Goal: Transaction & Acquisition: Register for event/course

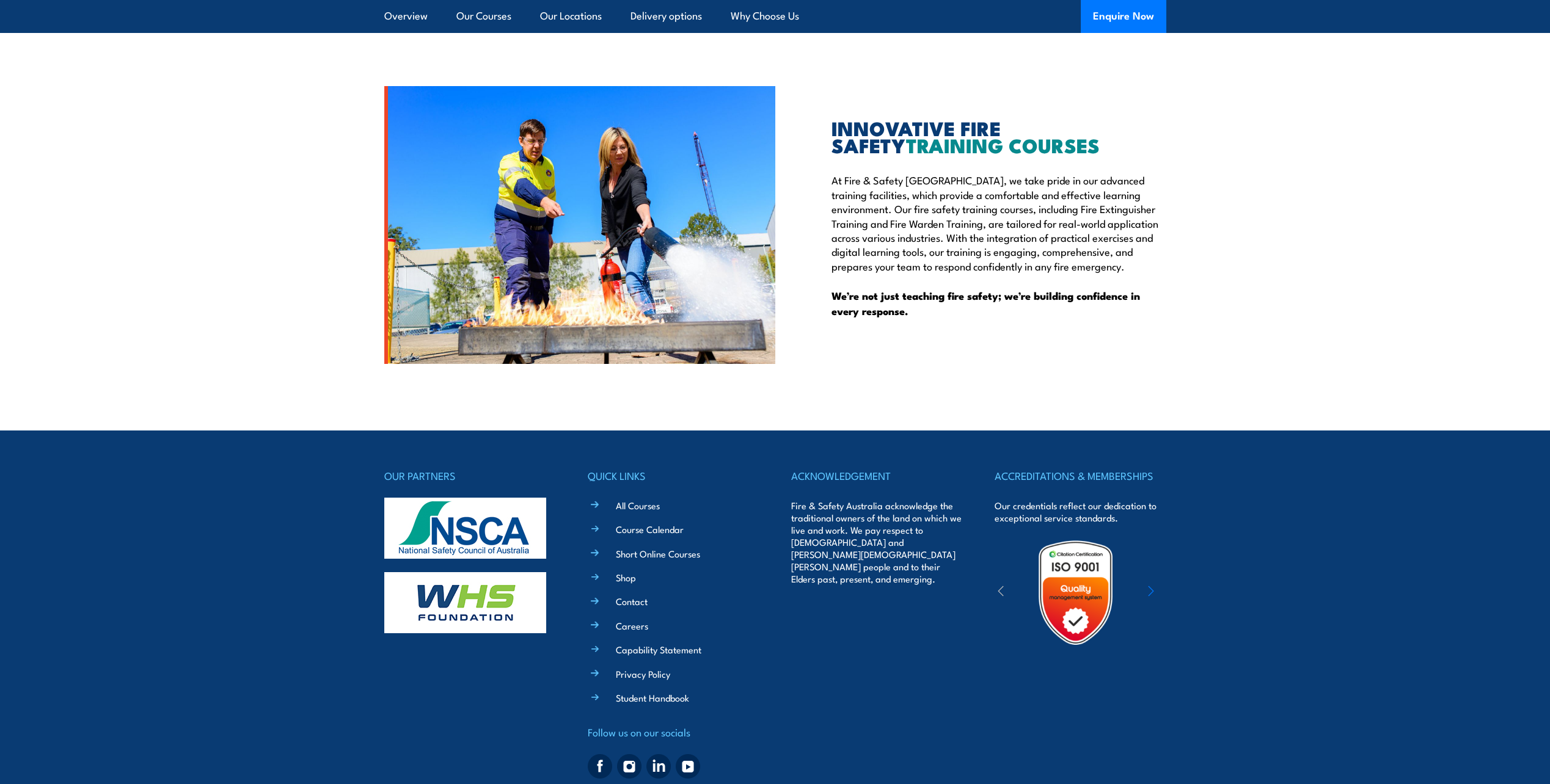
scroll to position [3005, 0]
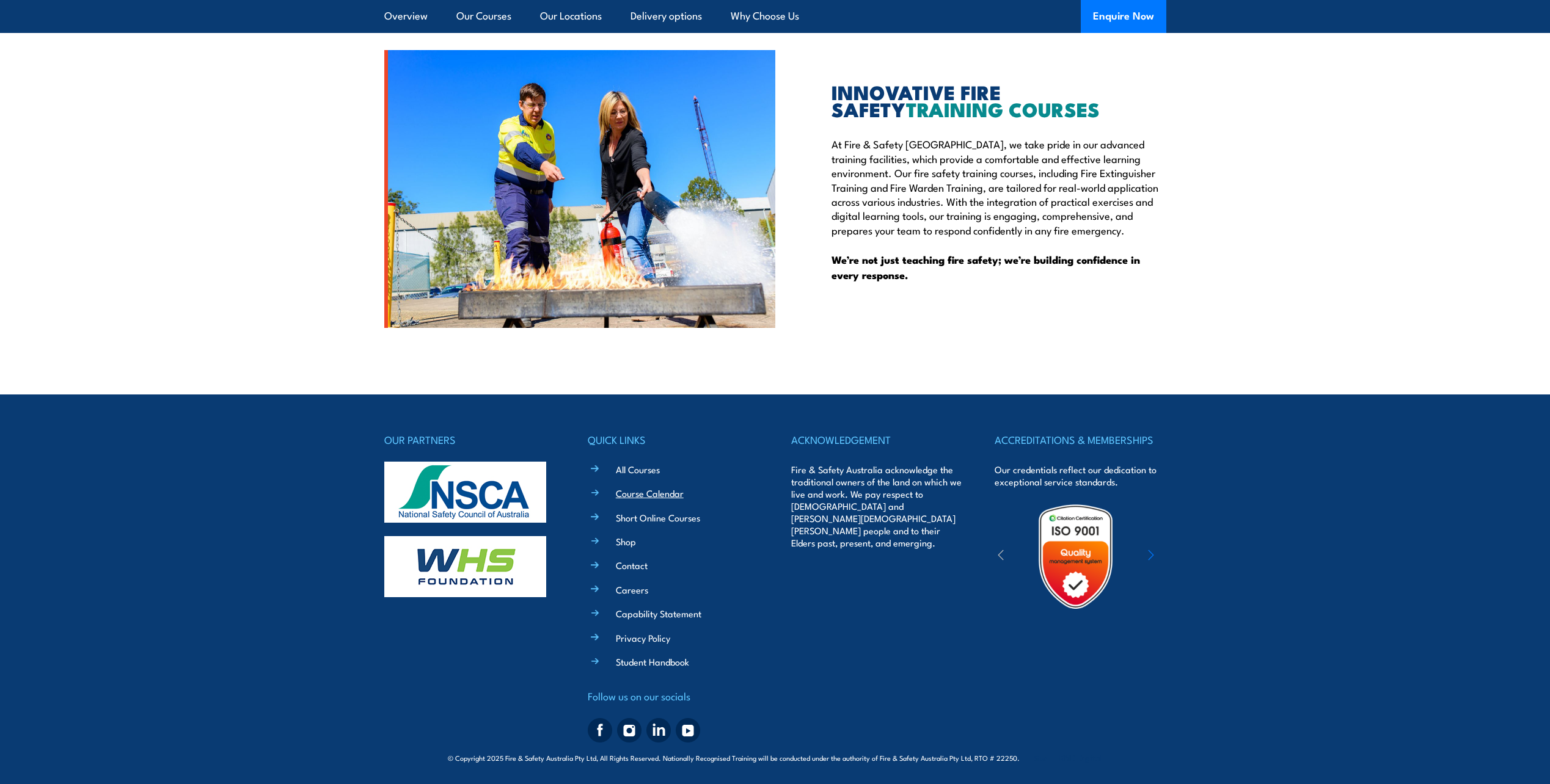
click at [658, 493] on link "Course Calendar" at bounding box center [649, 493] width 68 height 13
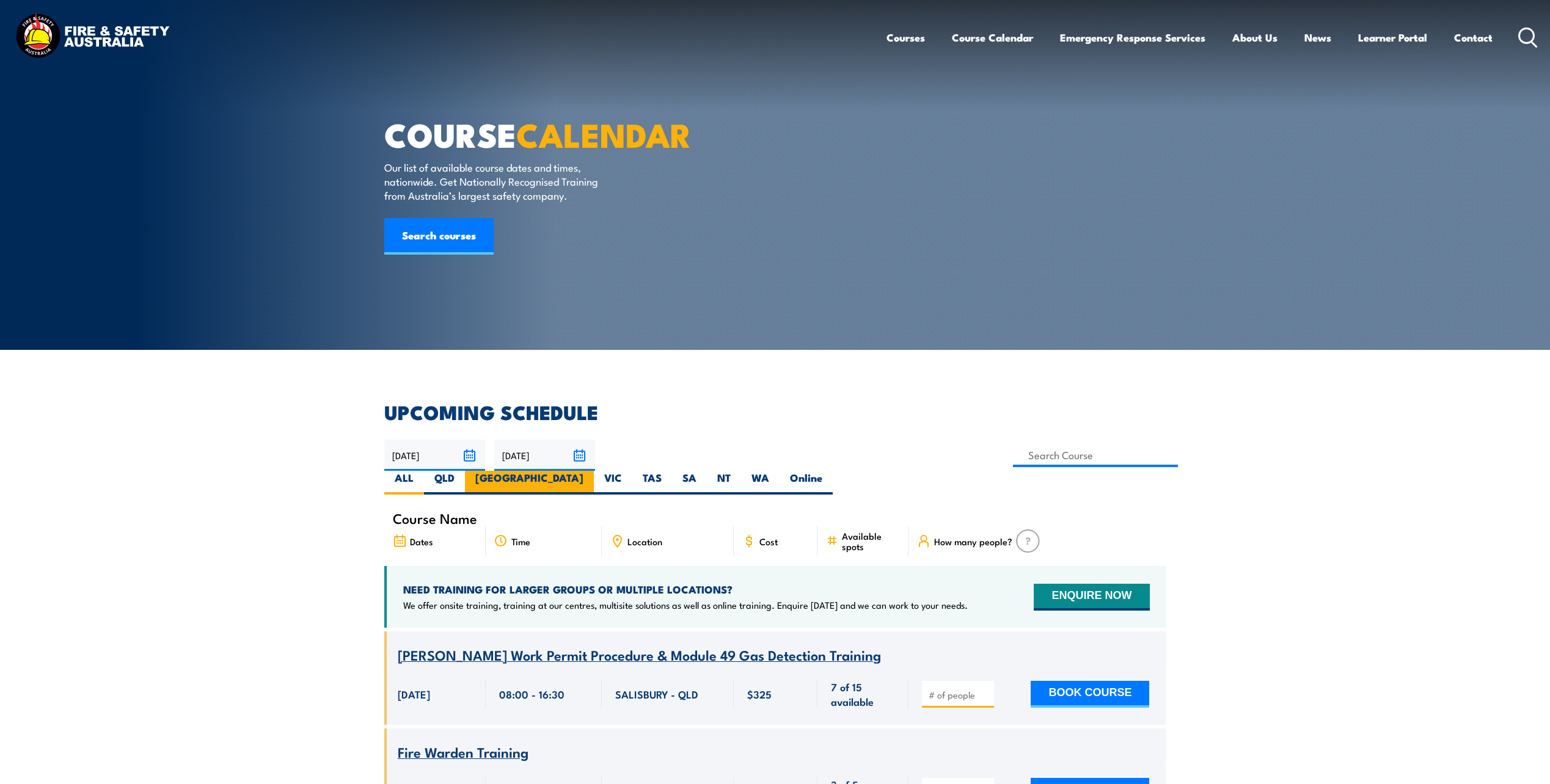
click at [594, 471] on label "NSW" at bounding box center [529, 482] width 129 height 24
click at [591, 471] on input "NSW" at bounding box center [587, 474] width 8 height 8
radio input "true"
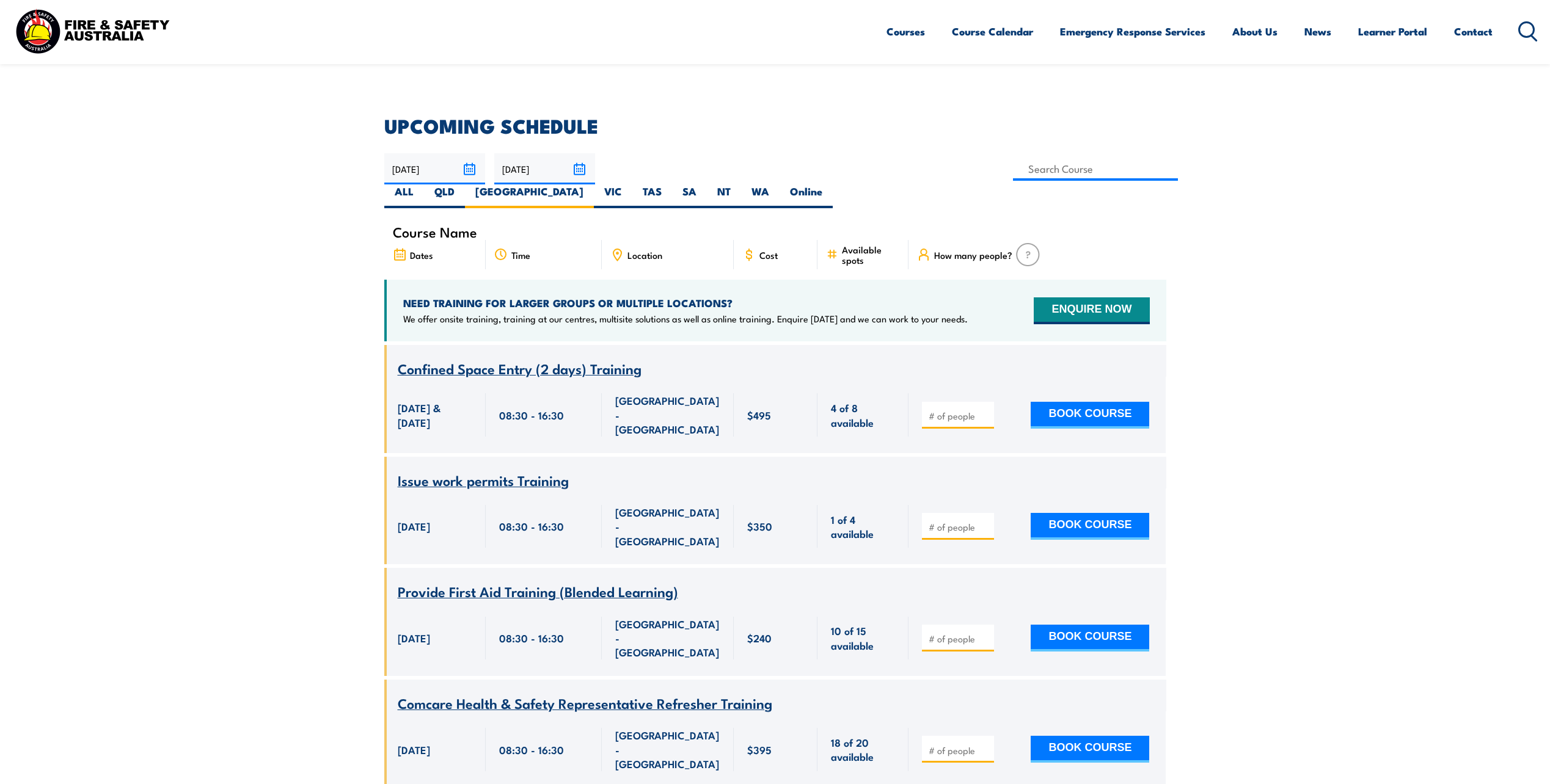
scroll to position [98, 0]
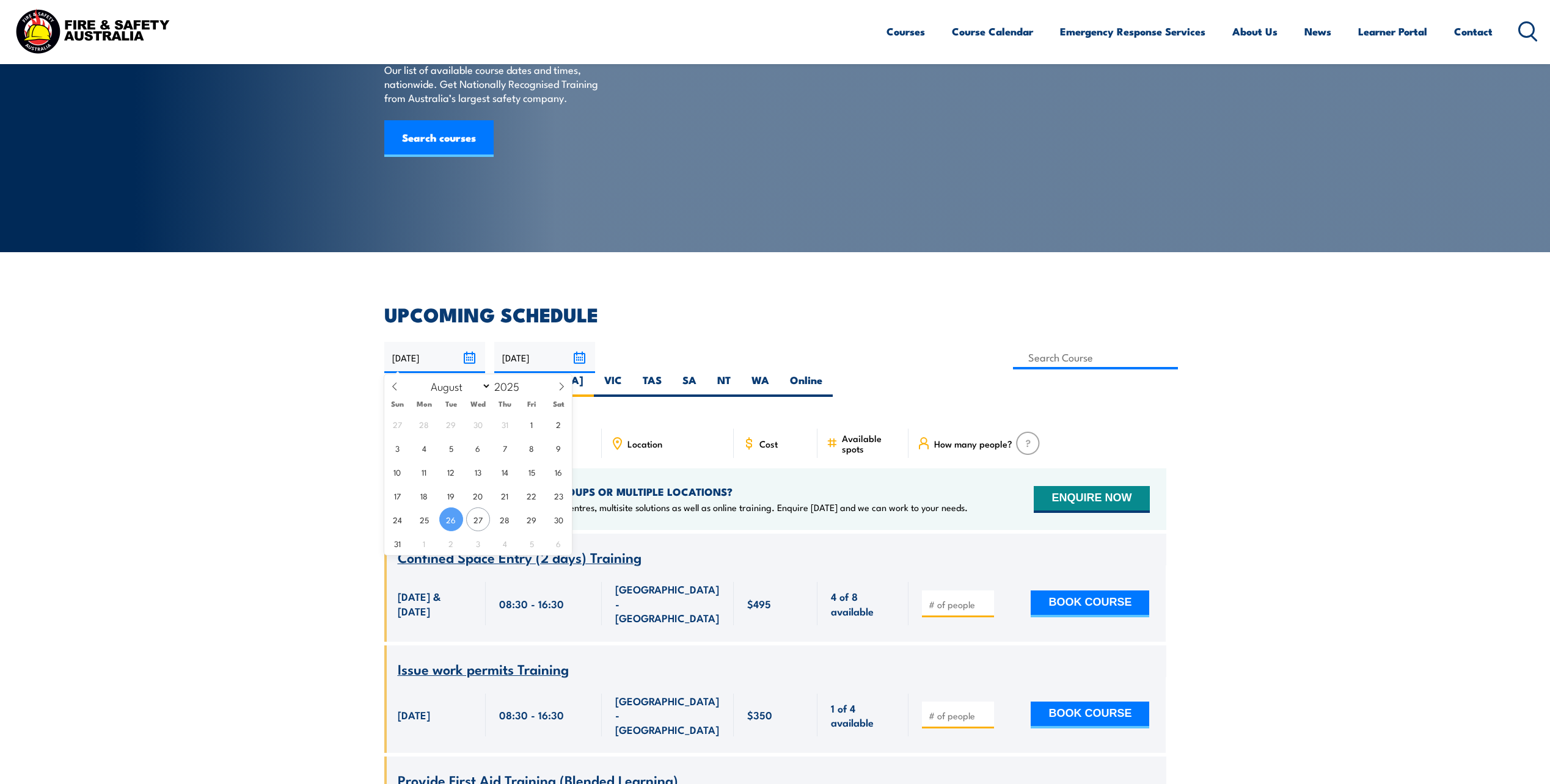
click at [471, 368] on input "26/08/2025" at bounding box center [435, 357] width 101 height 31
click at [558, 389] on icon at bounding box center [562, 387] width 9 height 9
select select "8"
click at [452, 477] on span "16" at bounding box center [451, 472] width 24 height 24
type input "16/09/2025"
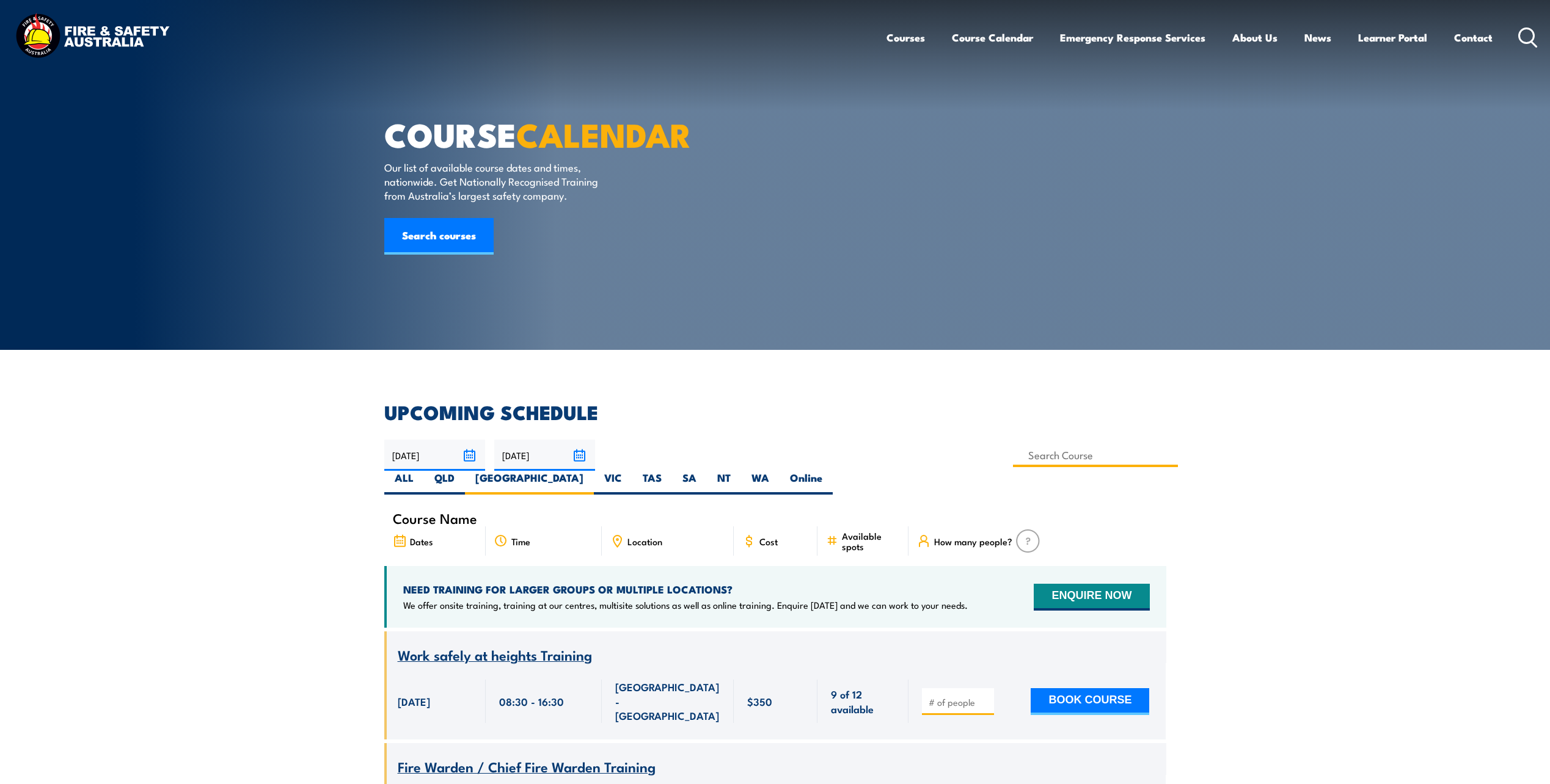
click at [1013, 459] on input at bounding box center [1096, 455] width 166 height 24
type input "Work Safely at Heights Training"
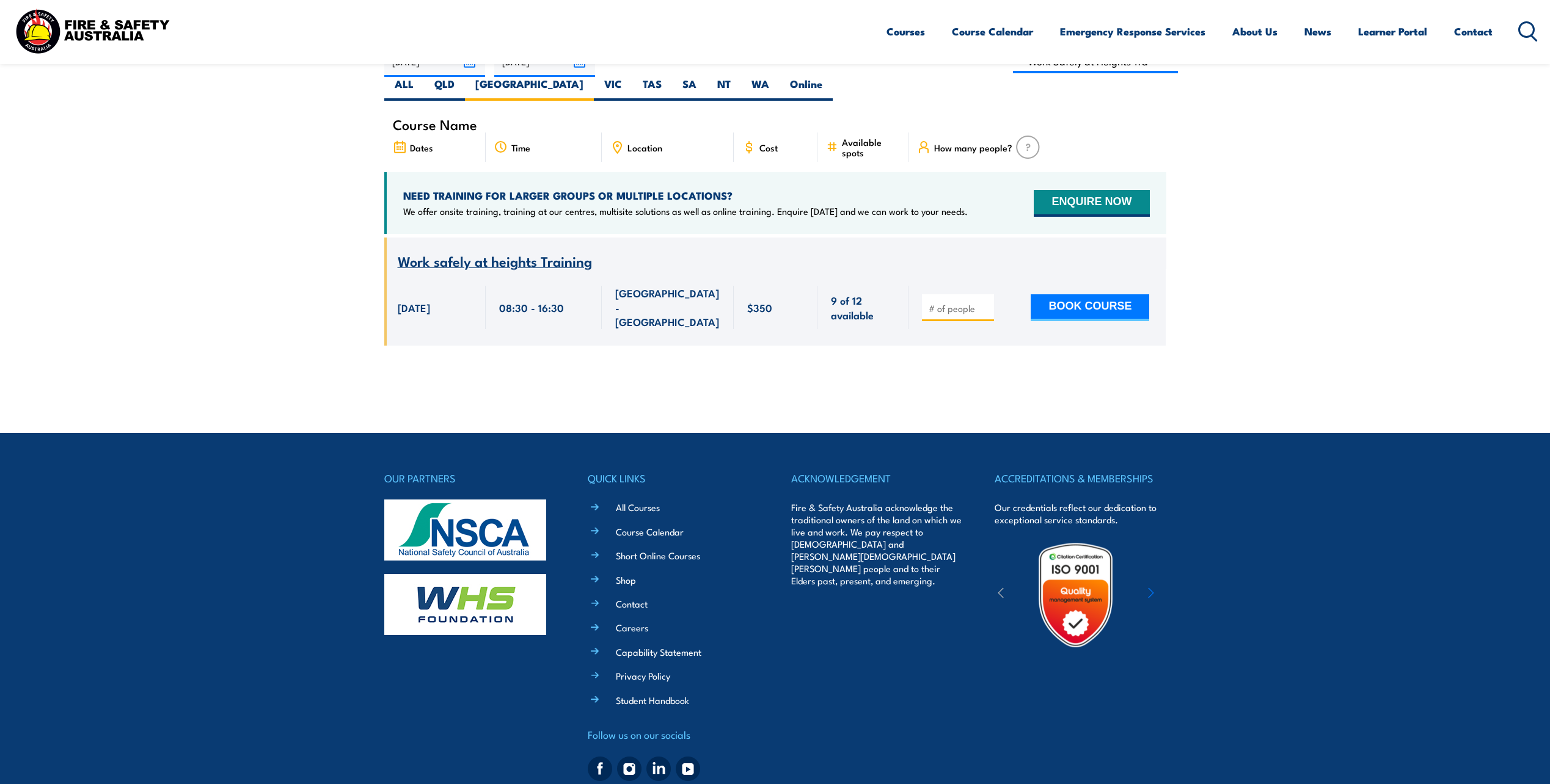
click at [967, 302] on input "number" at bounding box center [959, 308] width 61 height 12
type input "1"
click at [1075, 294] on button "BOOK COURSE" at bounding box center [1089, 307] width 119 height 27
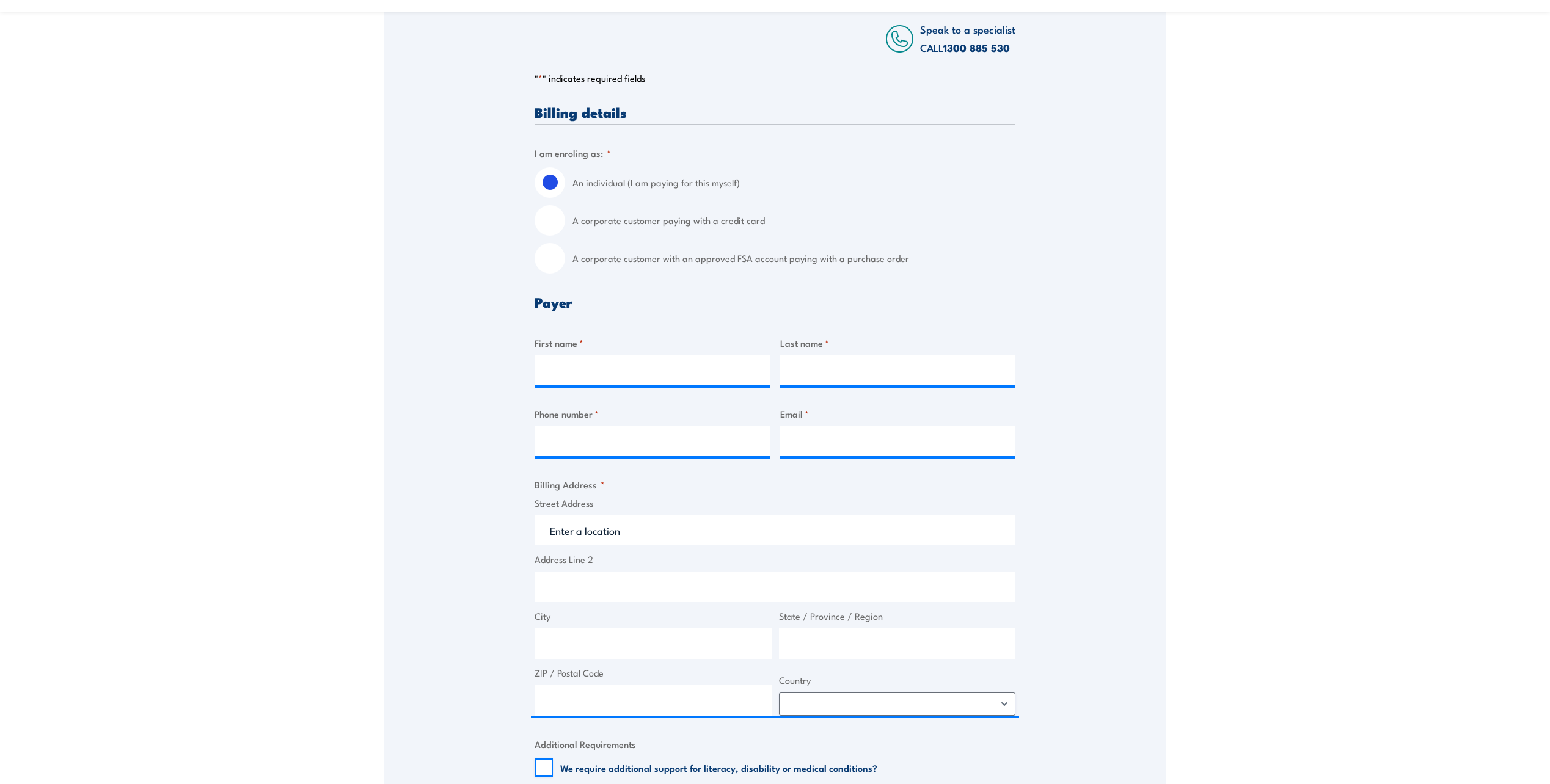
scroll to position [244, 0]
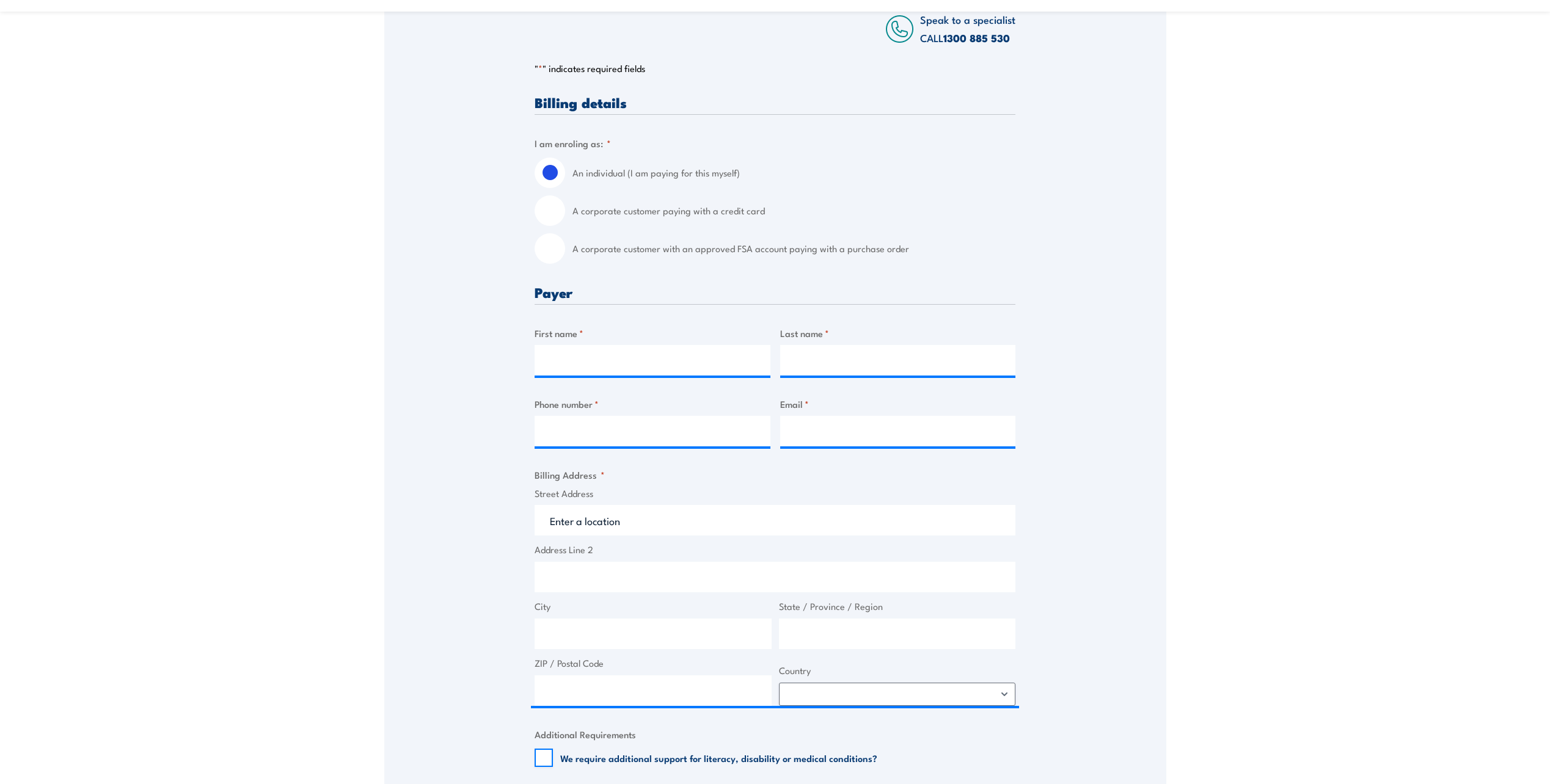
click at [554, 217] on input "A corporate customer paying with a credit card" at bounding box center [549, 211] width 30 height 30
radio input "true"
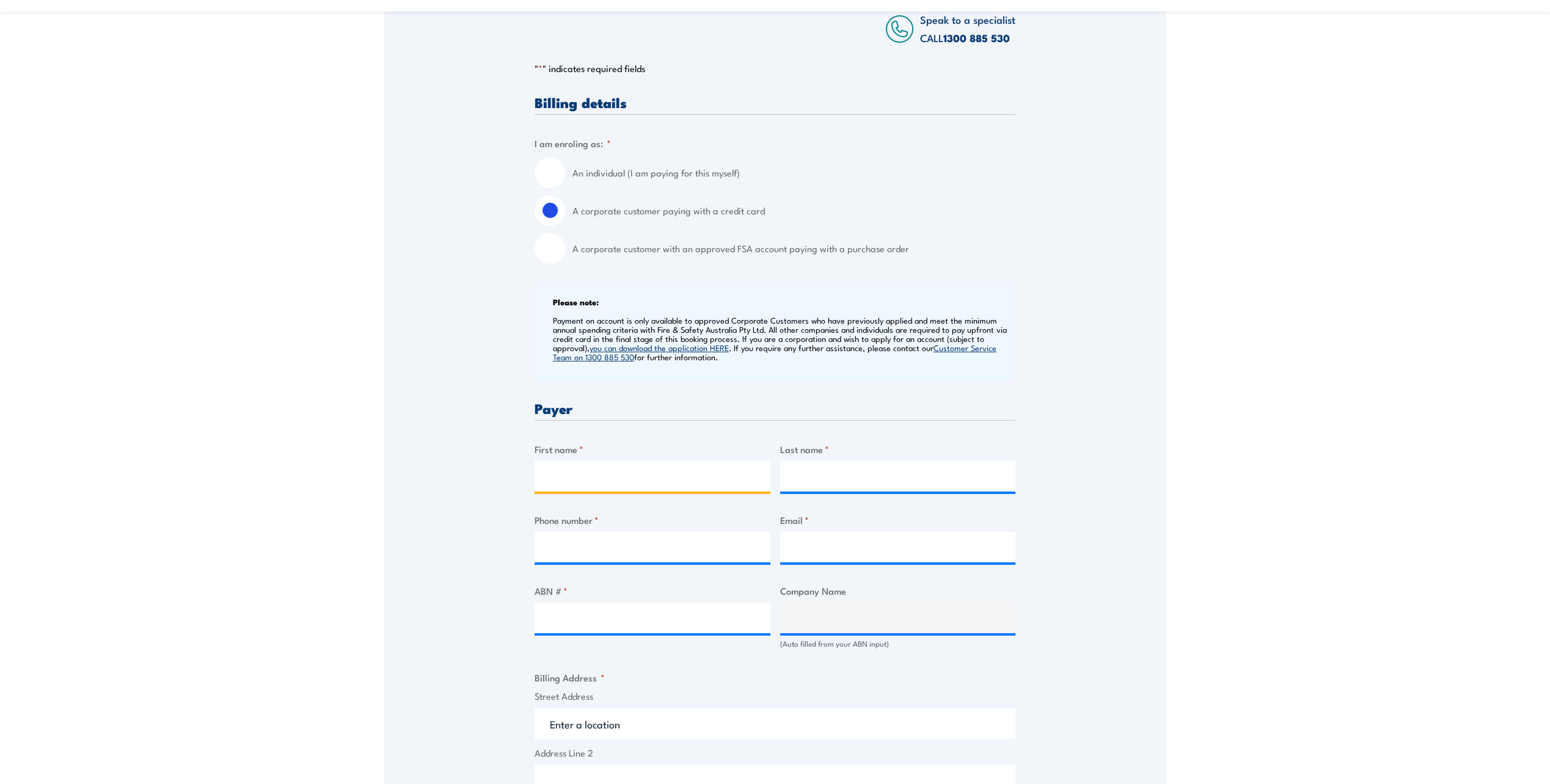
click at [565, 483] on input "First name *" at bounding box center [652, 477] width 236 height 30
type input "Umair Anwer"
type input "Syed"
type input "0424778618"
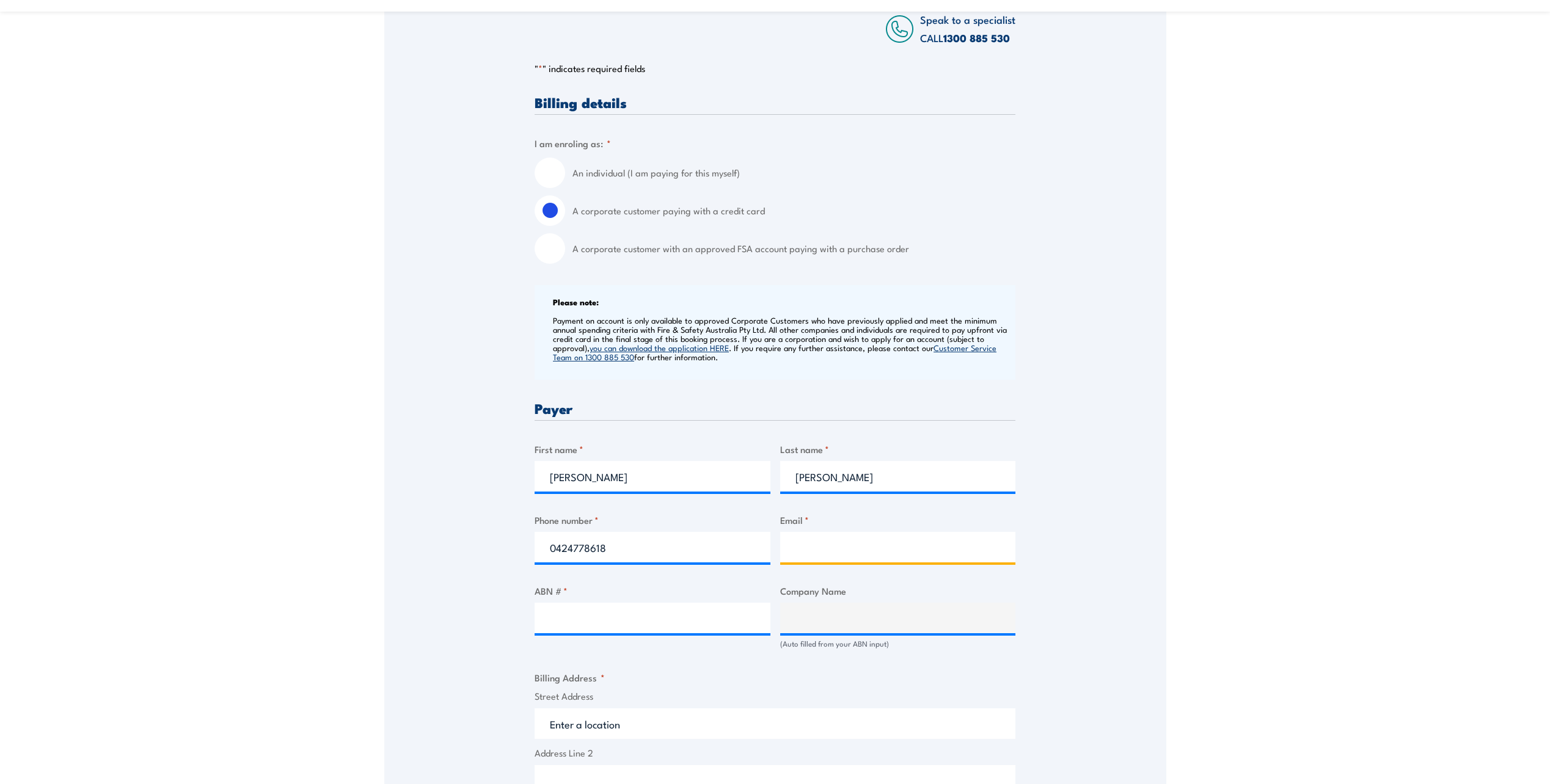
type input "umair.syed@boc.com"
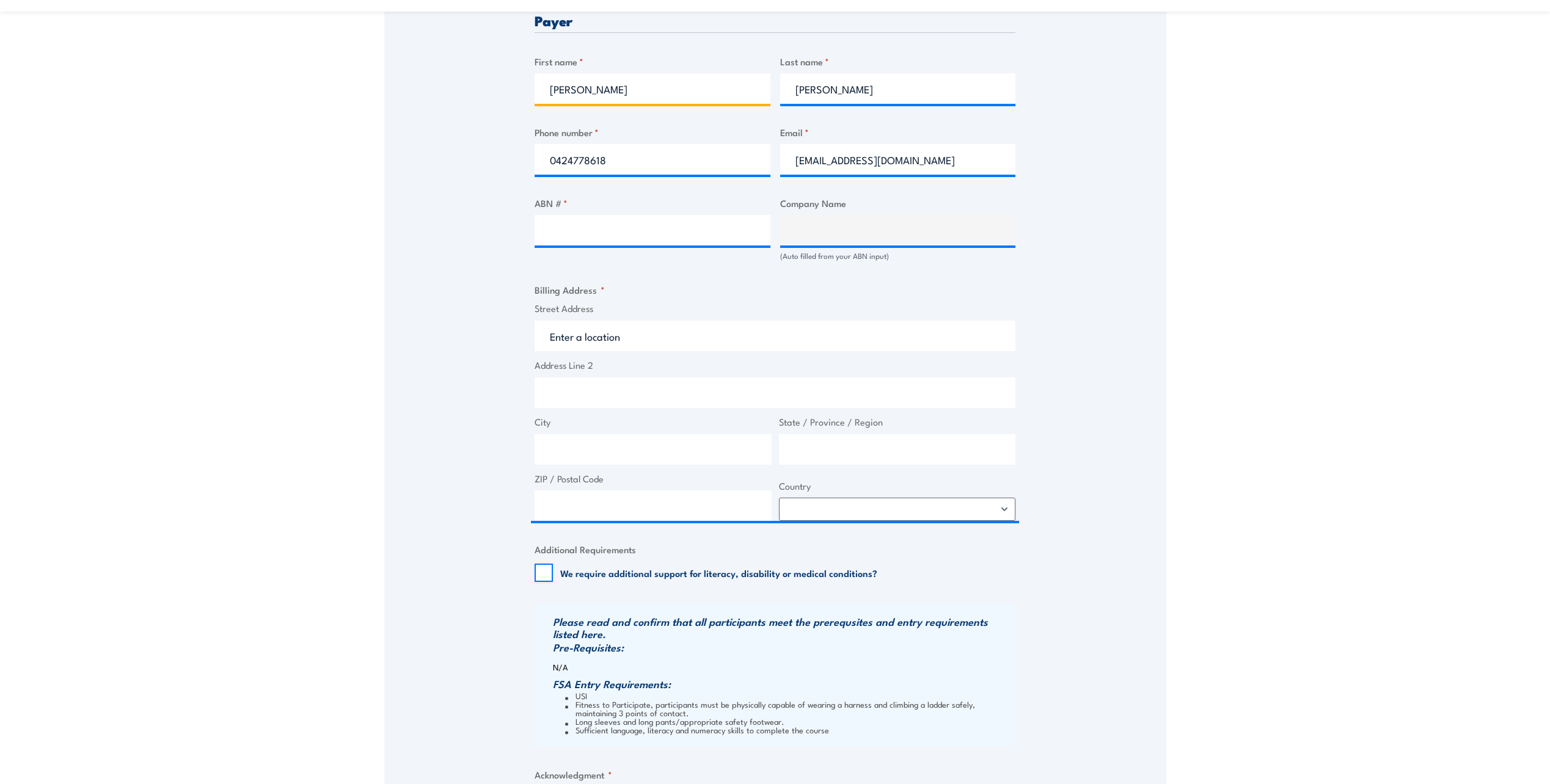
scroll to position [672, 0]
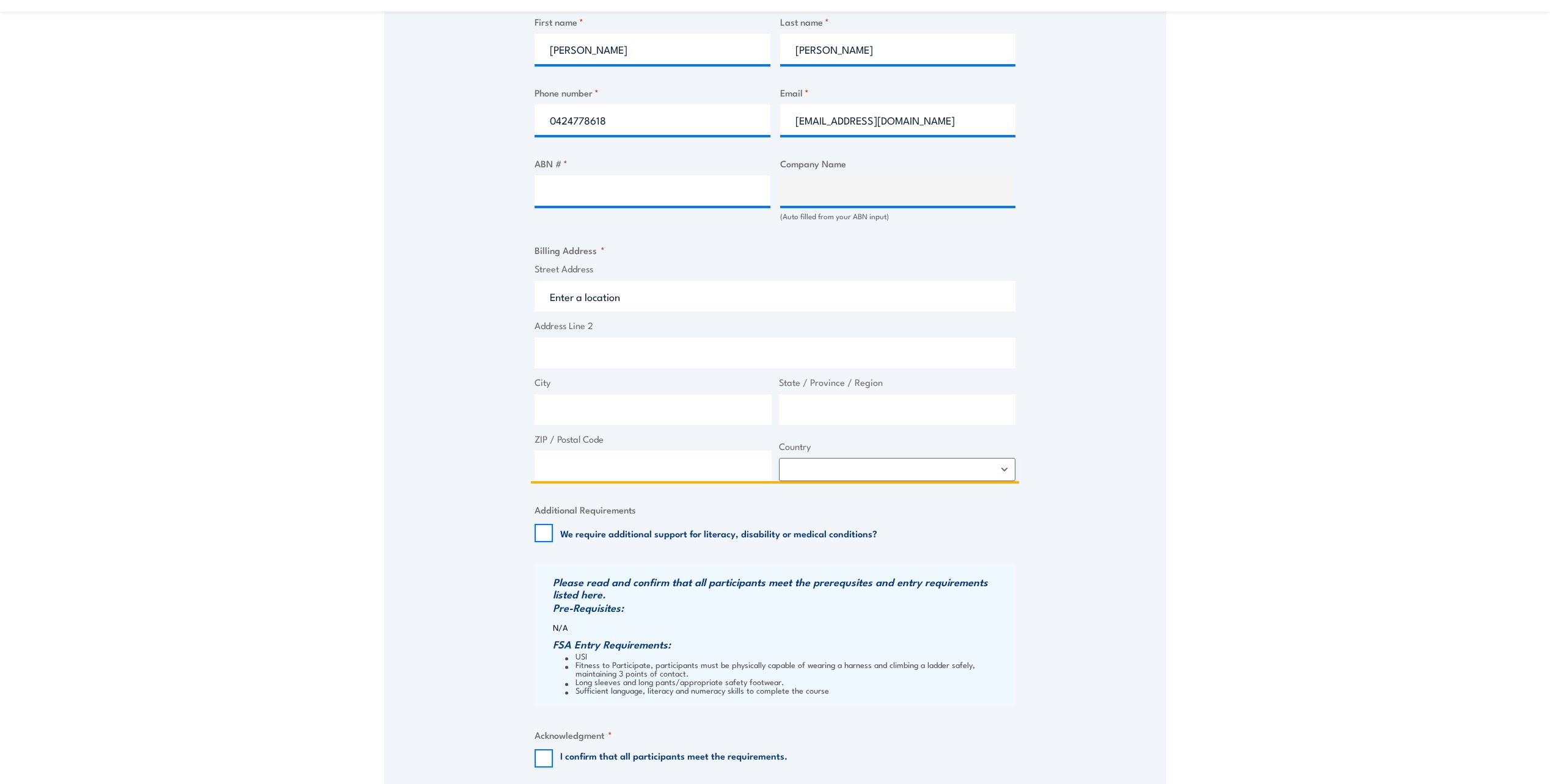
drag, startPoint x: 656, startPoint y: 291, endPoint x: 498, endPoint y: 292, distance: 158.0
click at [498, 292] on div "Speak to a specialist CALL 1300 885 530 CALL 1300 885 530 " * " indicates requi…" at bounding box center [775, 197] width 782 height 1315
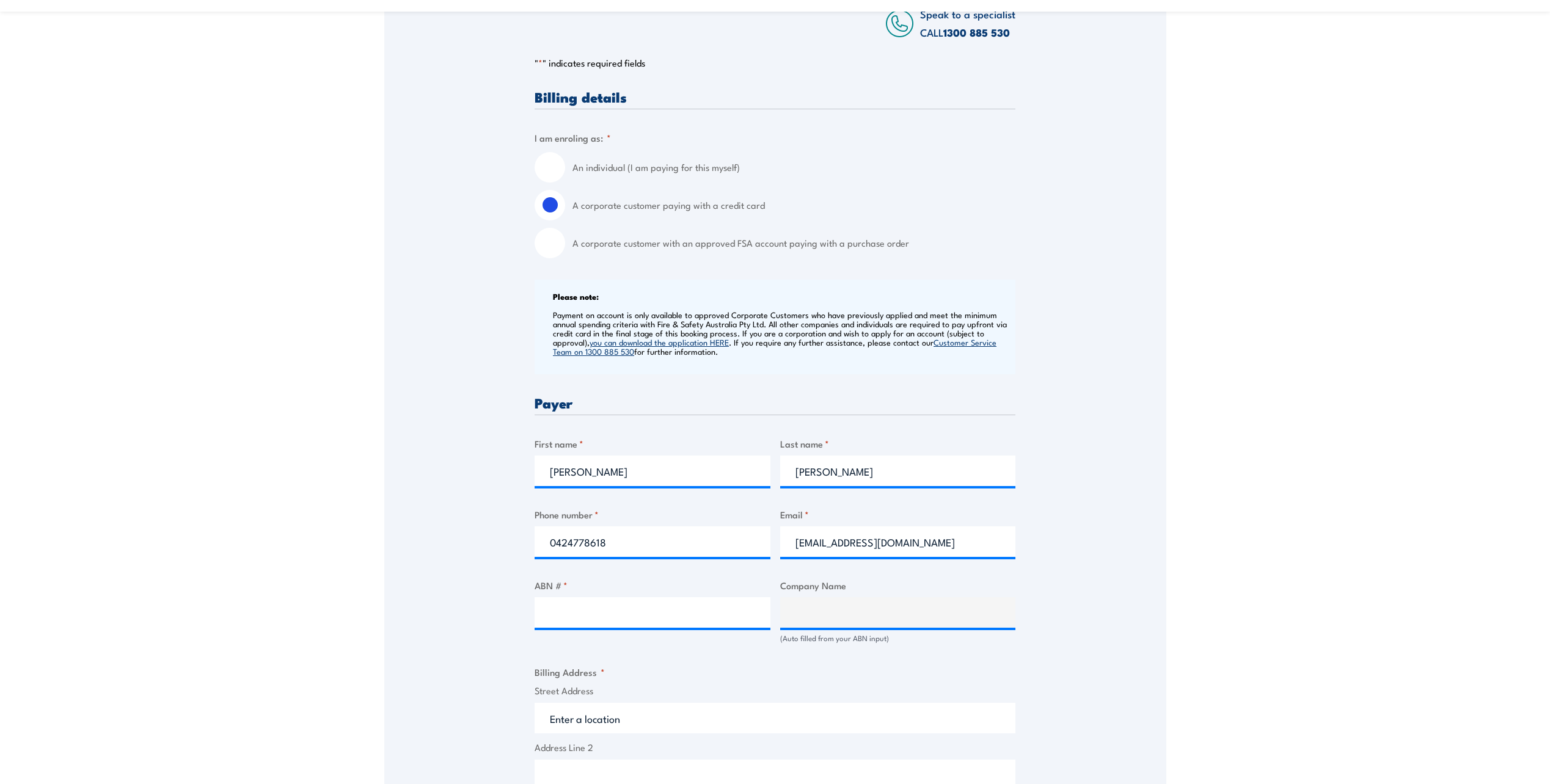
scroll to position [489, 0]
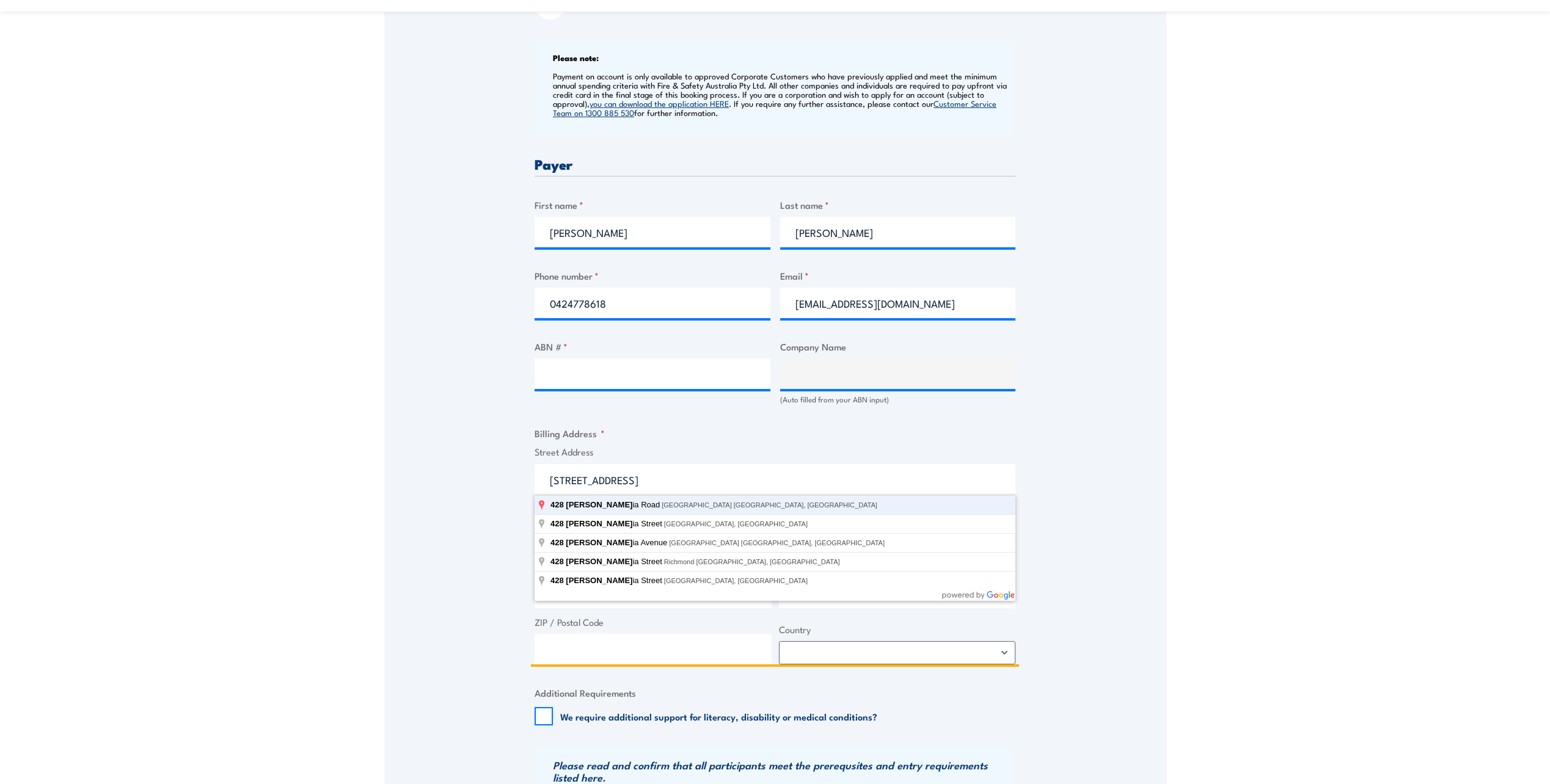
type input "428 Victoria Street, Wetherill Park NSW, Australia"
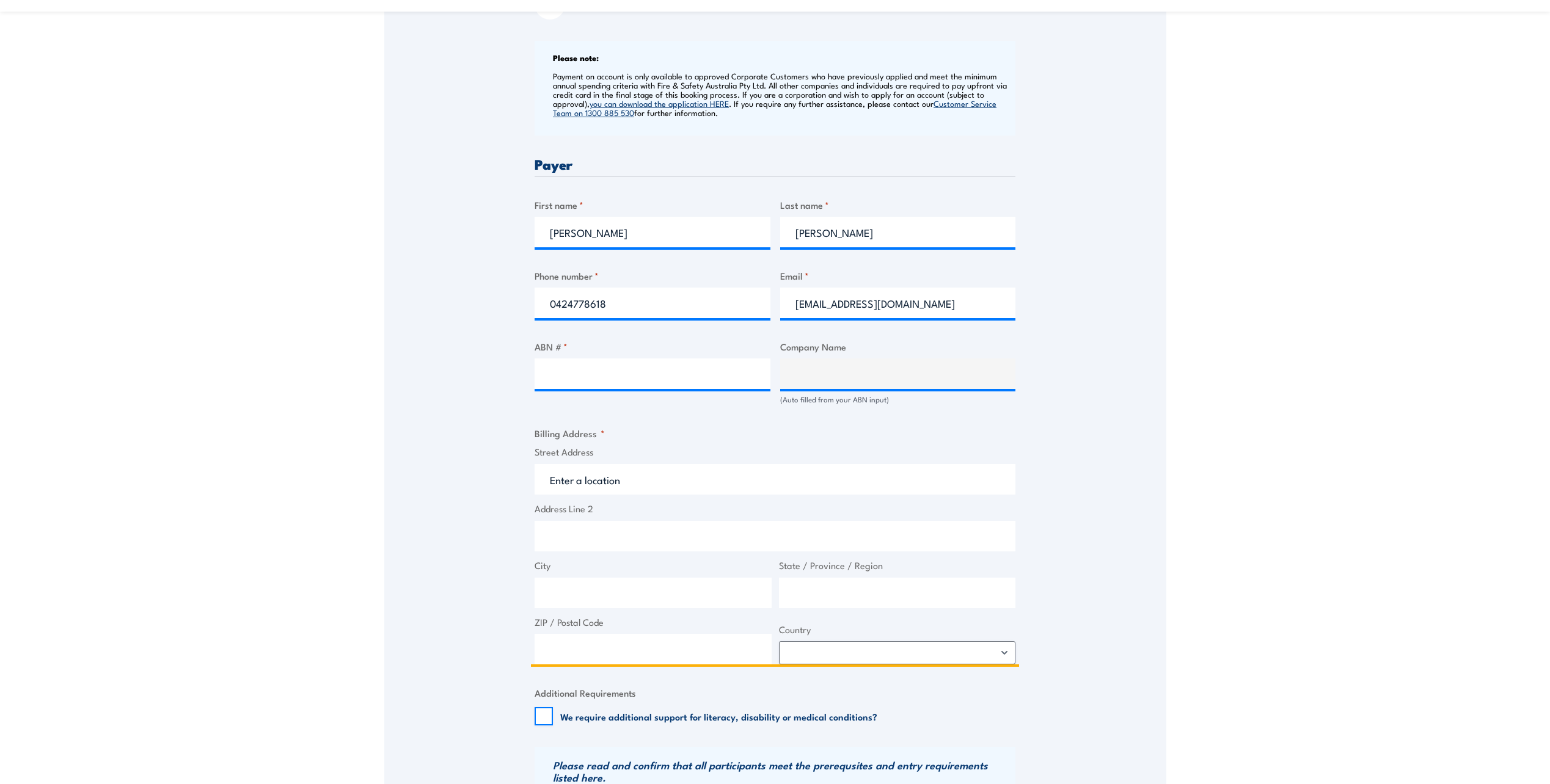
type input "428 Victoria St"
type input "Wetherill Park"
type input "New South Wales"
type input "2164"
select select "Australia"
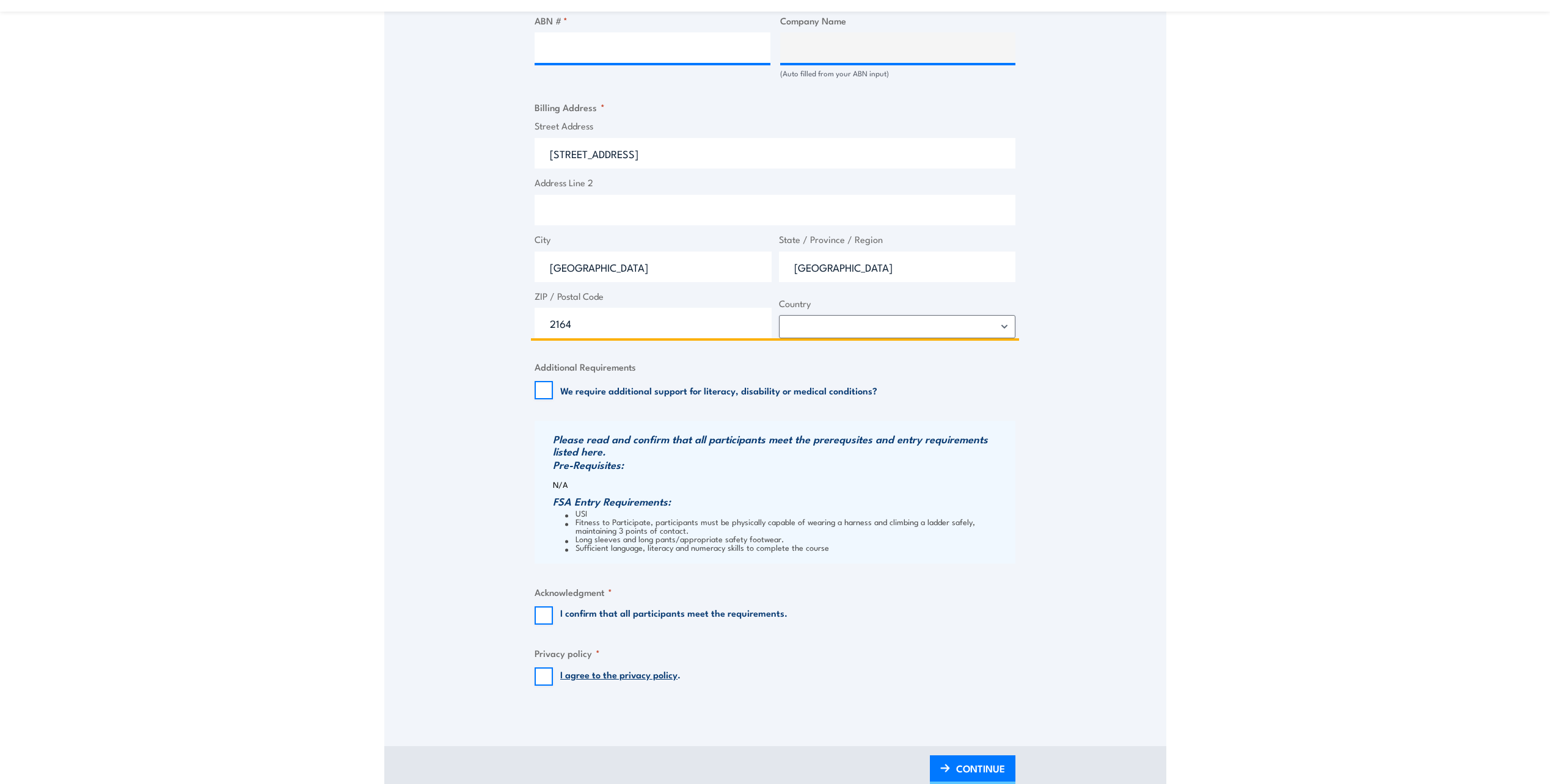
scroll to position [978, 0]
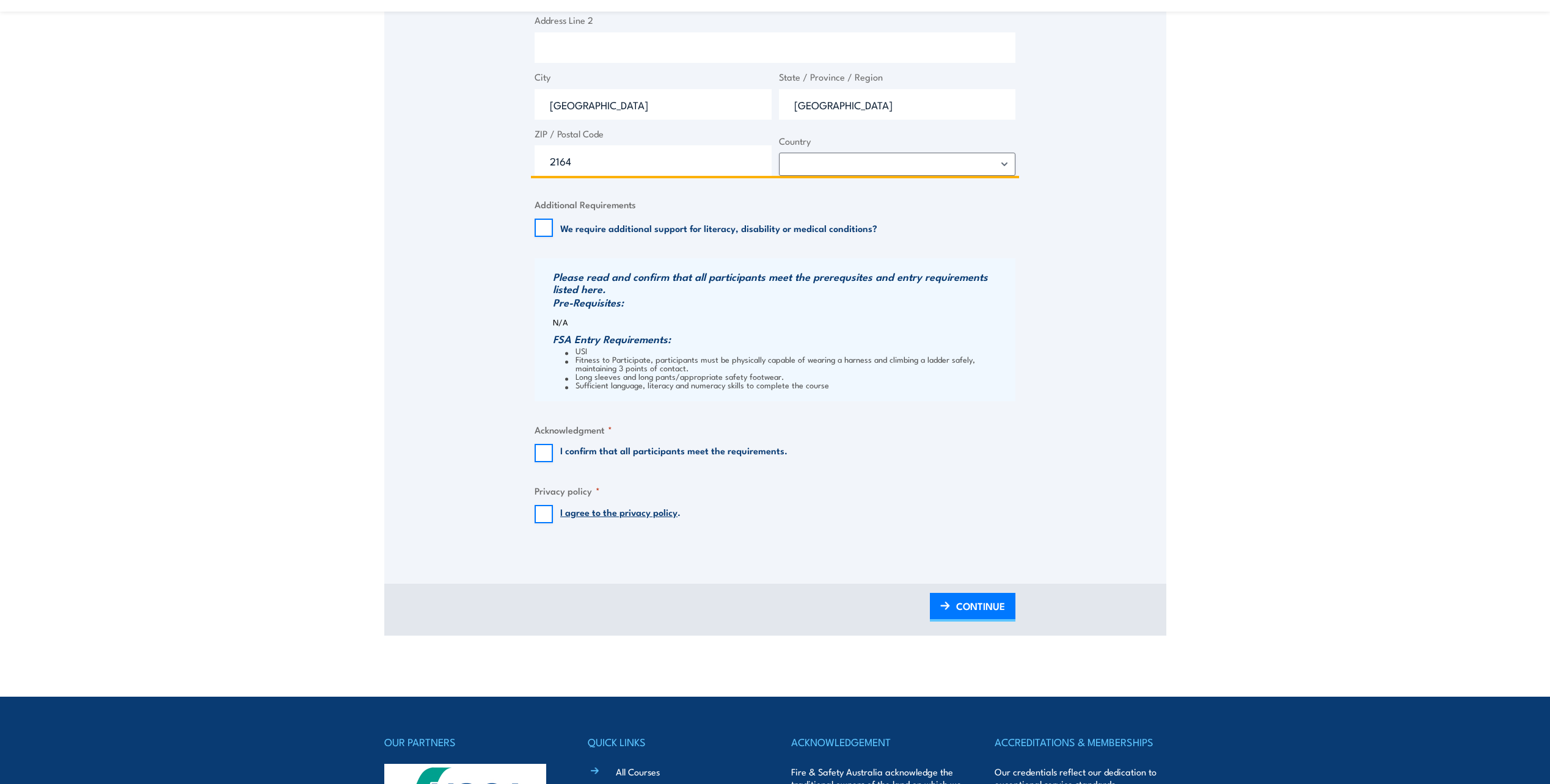
type input "428 Victoria St"
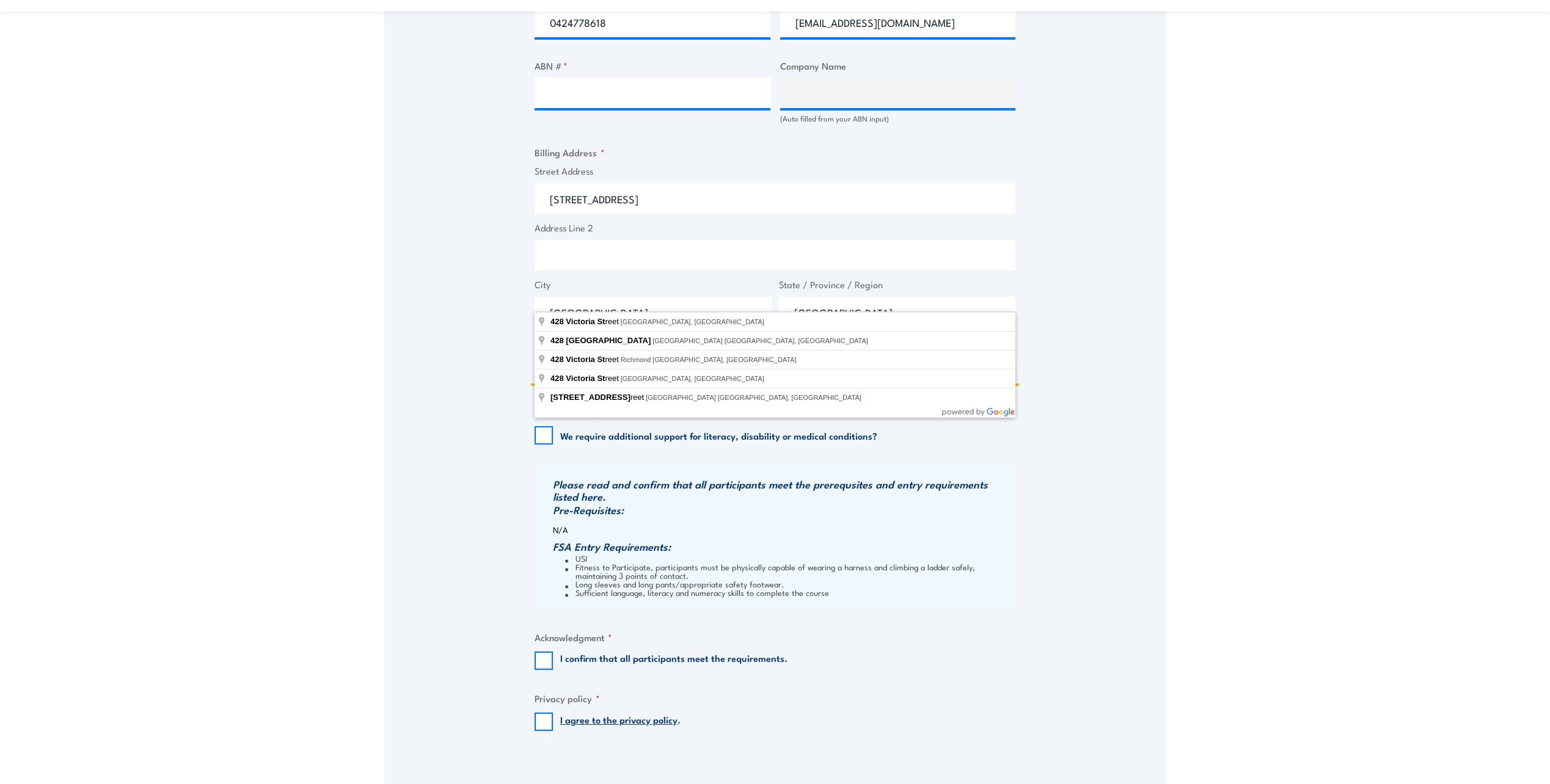
scroll to position [672, 0]
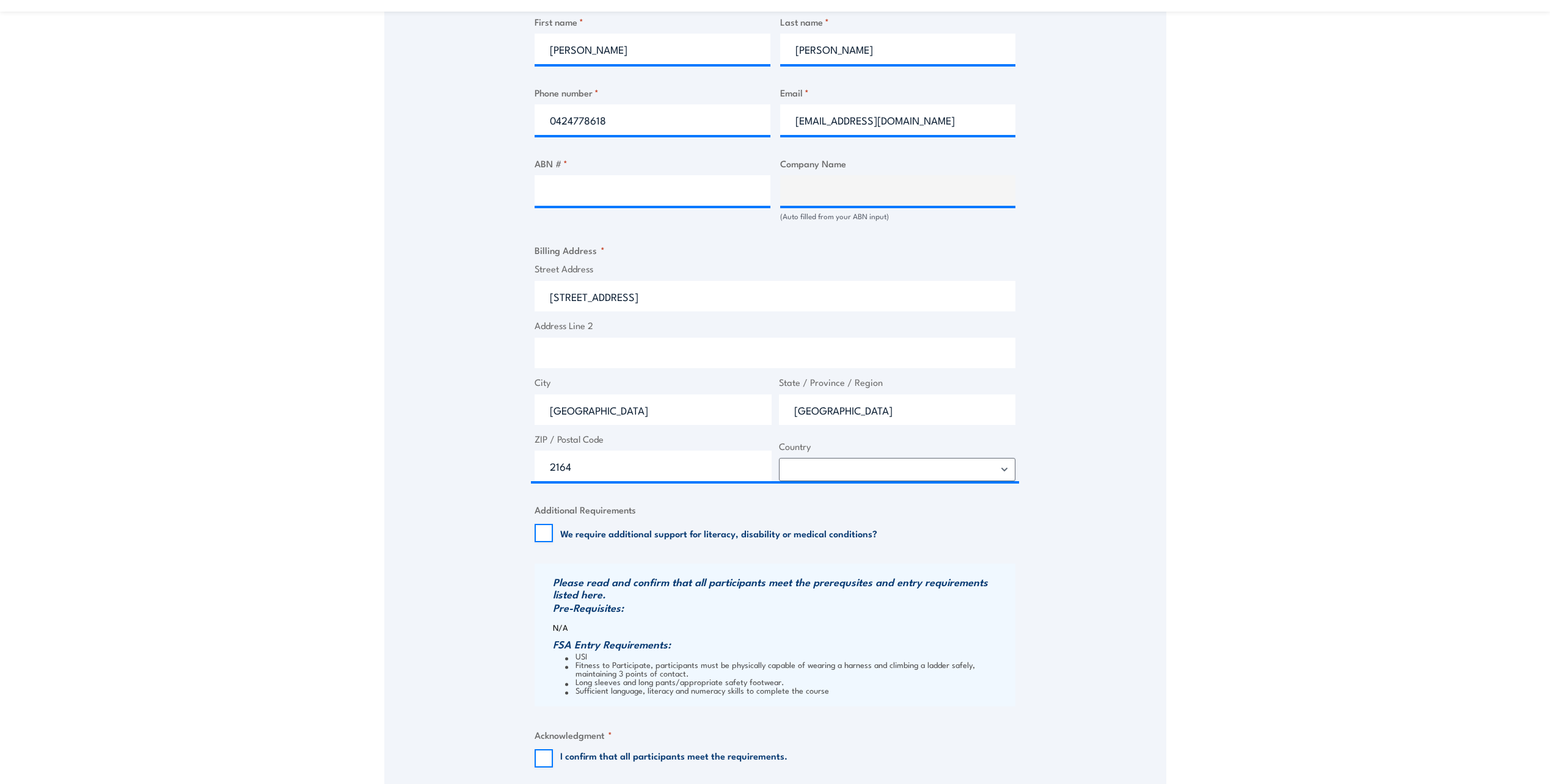
click at [1165, 277] on div "Speak to a specialist CALL 1300 885 530 CALL 1300 885 530 " * " indicates requi…" at bounding box center [775, 197] width 782 height 1315
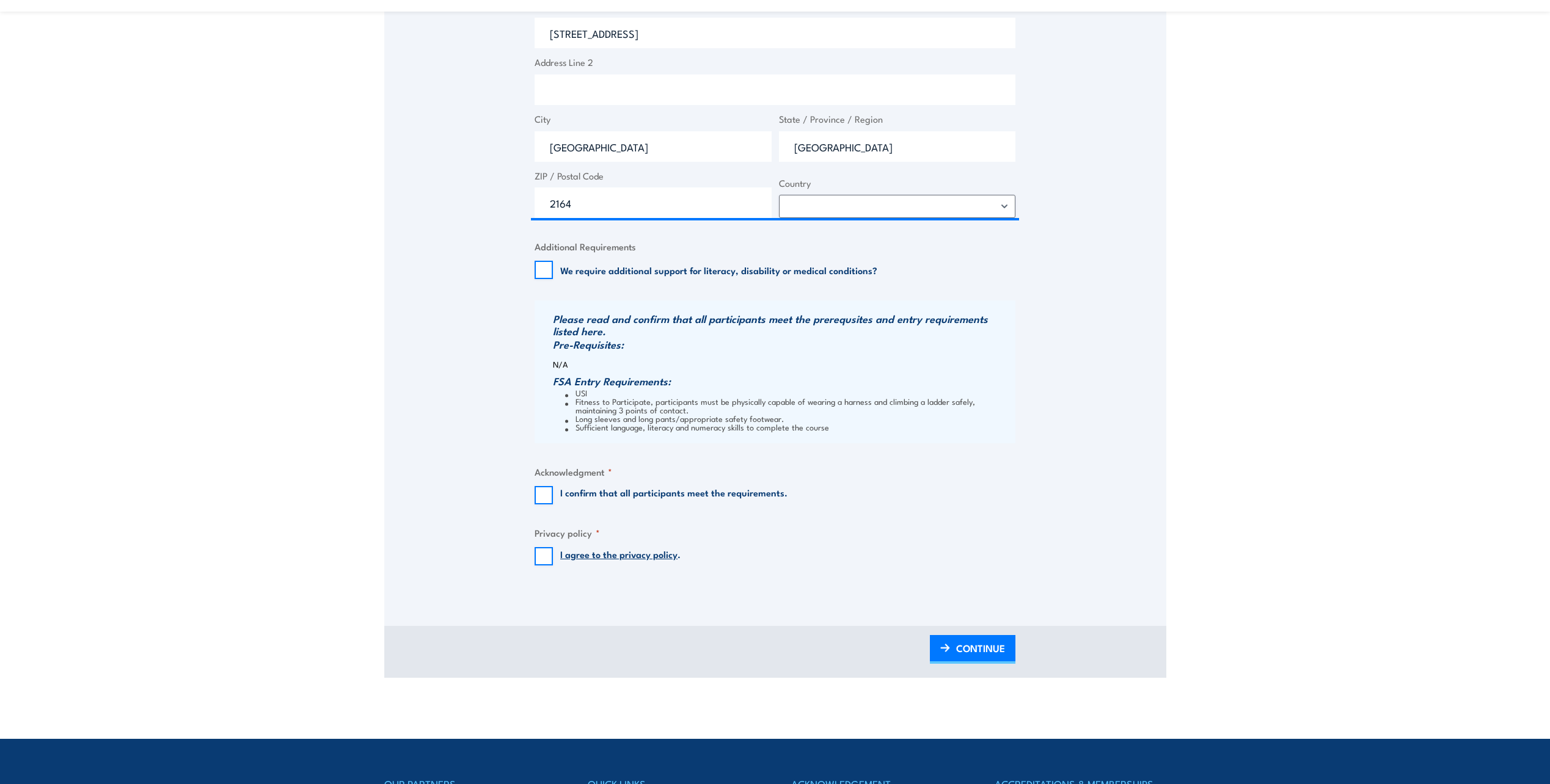
scroll to position [978, 0]
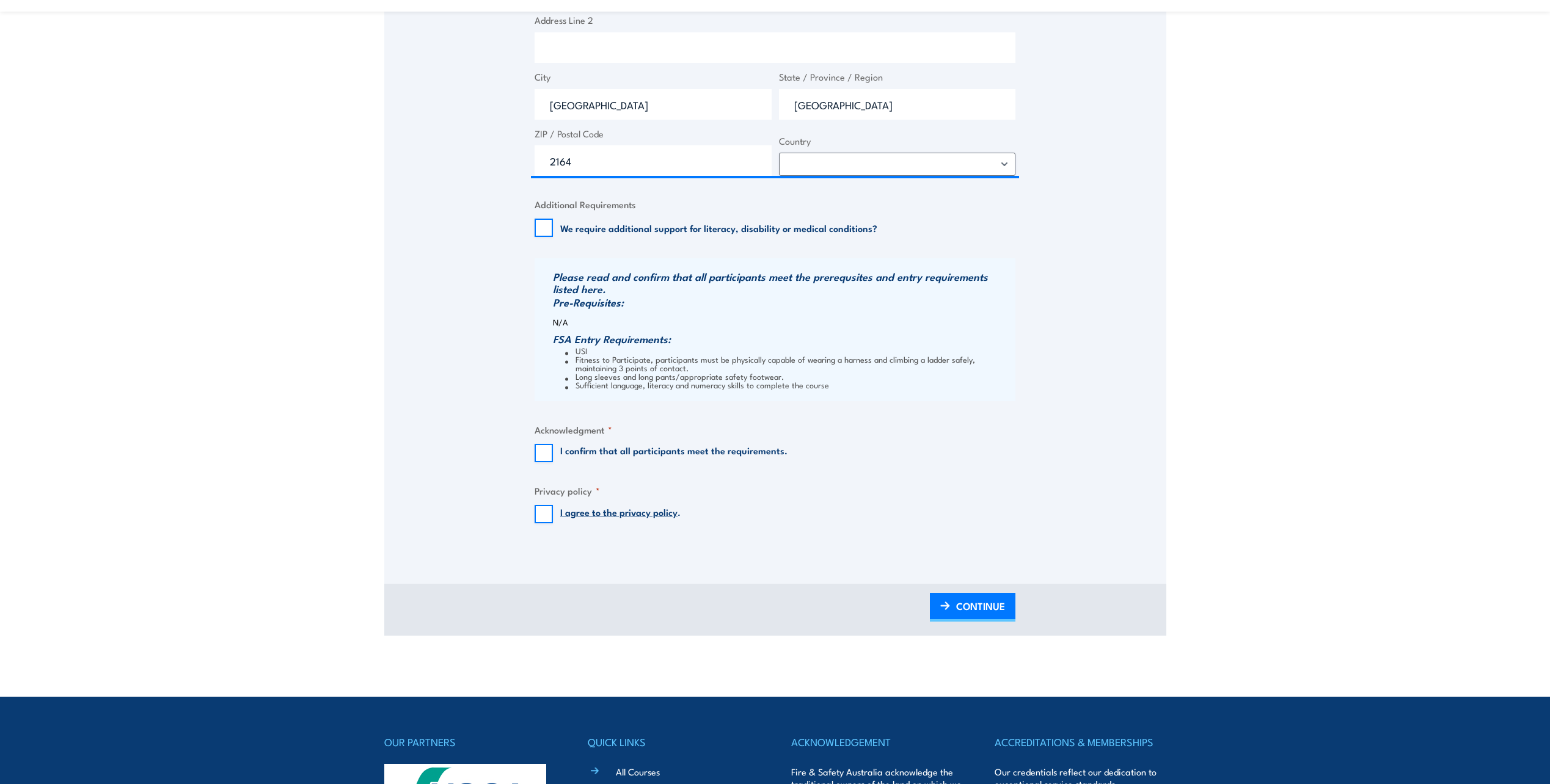
click at [639, 449] on label "I confirm that all participants meet the requirements." at bounding box center [674, 453] width 227 height 18
click at [553, 449] on input "I confirm that all participants meet the requirements." at bounding box center [543, 453] width 18 height 18
checkbox input "true"
click at [541, 516] on input "I agree to the privacy policy ." at bounding box center [543, 514] width 18 height 18
checkbox input "true"
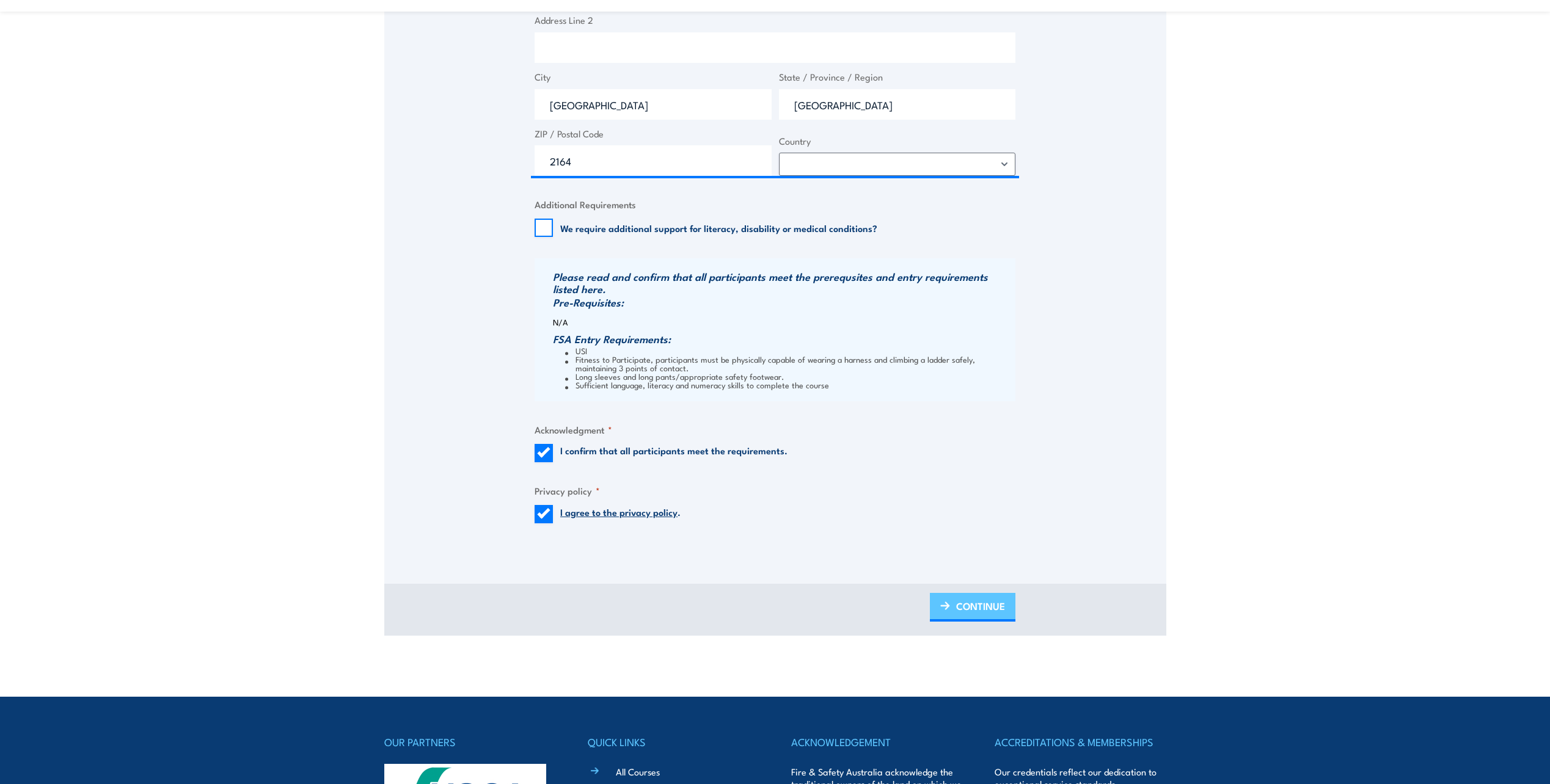
click at [970, 607] on span "CONTINUE" at bounding box center [981, 606] width 49 height 32
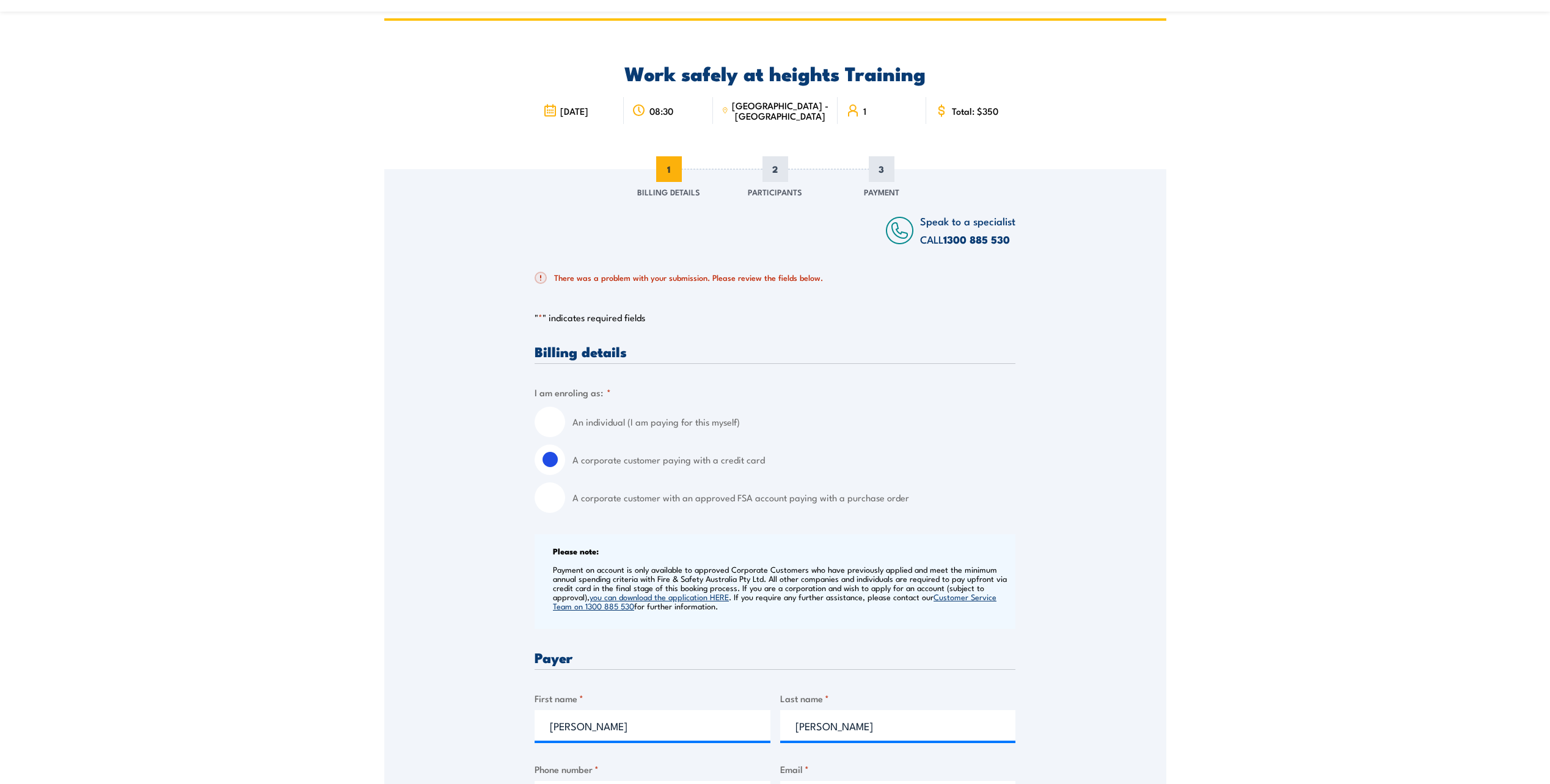
scroll to position [0, 0]
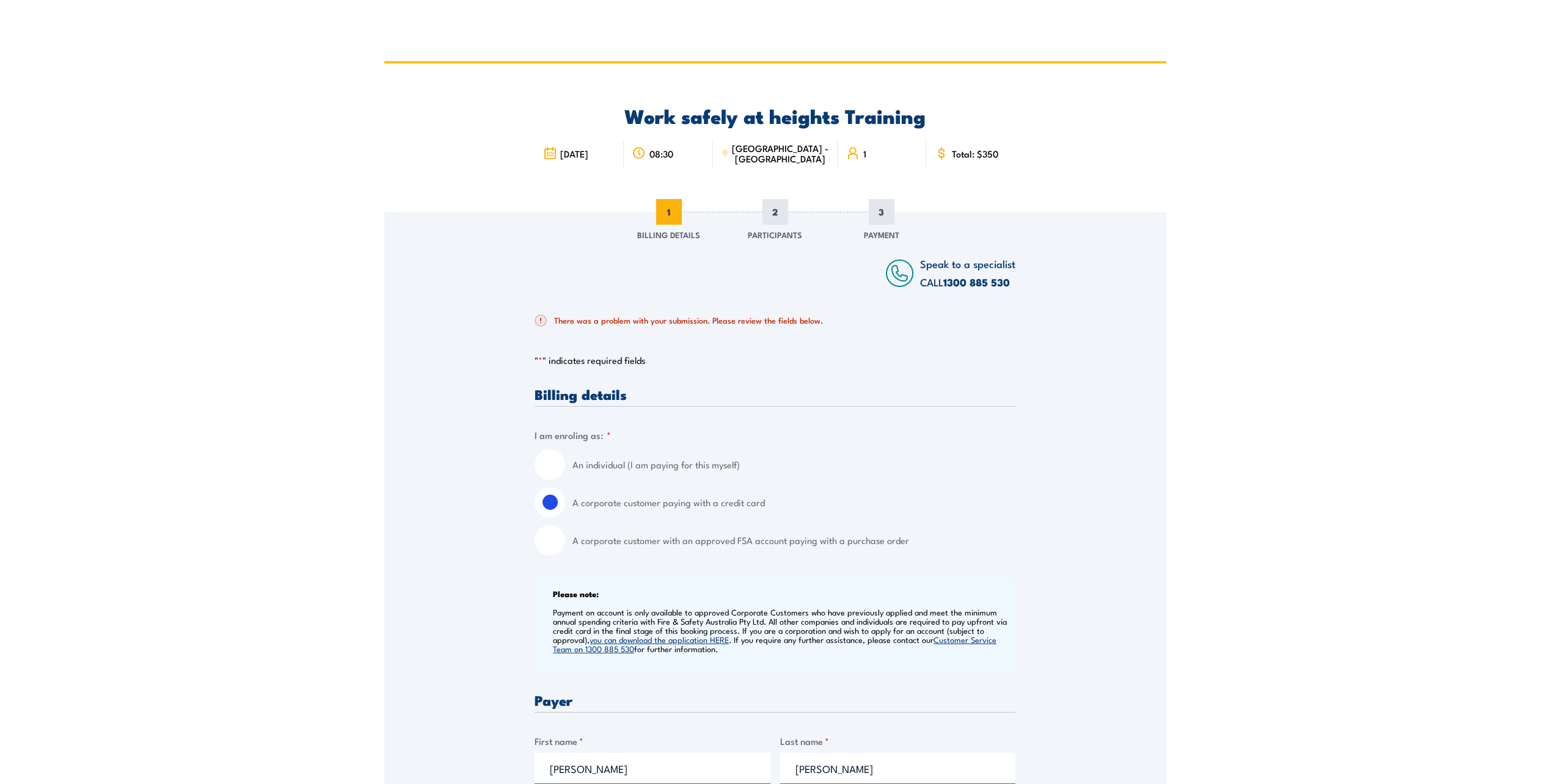
click at [684, 323] on h2 "There was a problem with your submission. Please review the fields below." at bounding box center [770, 320] width 471 height 12
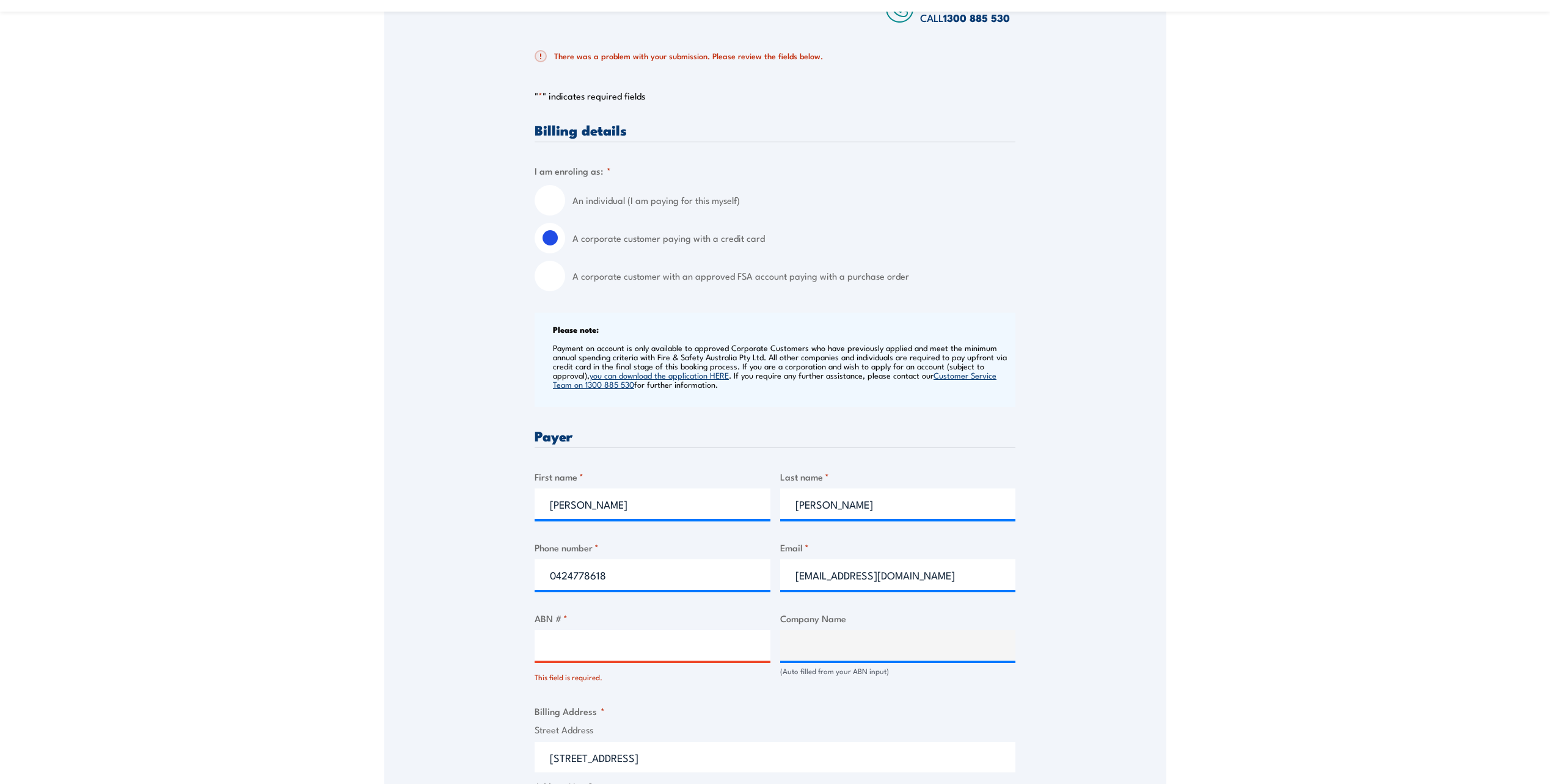
scroll to position [489, 0]
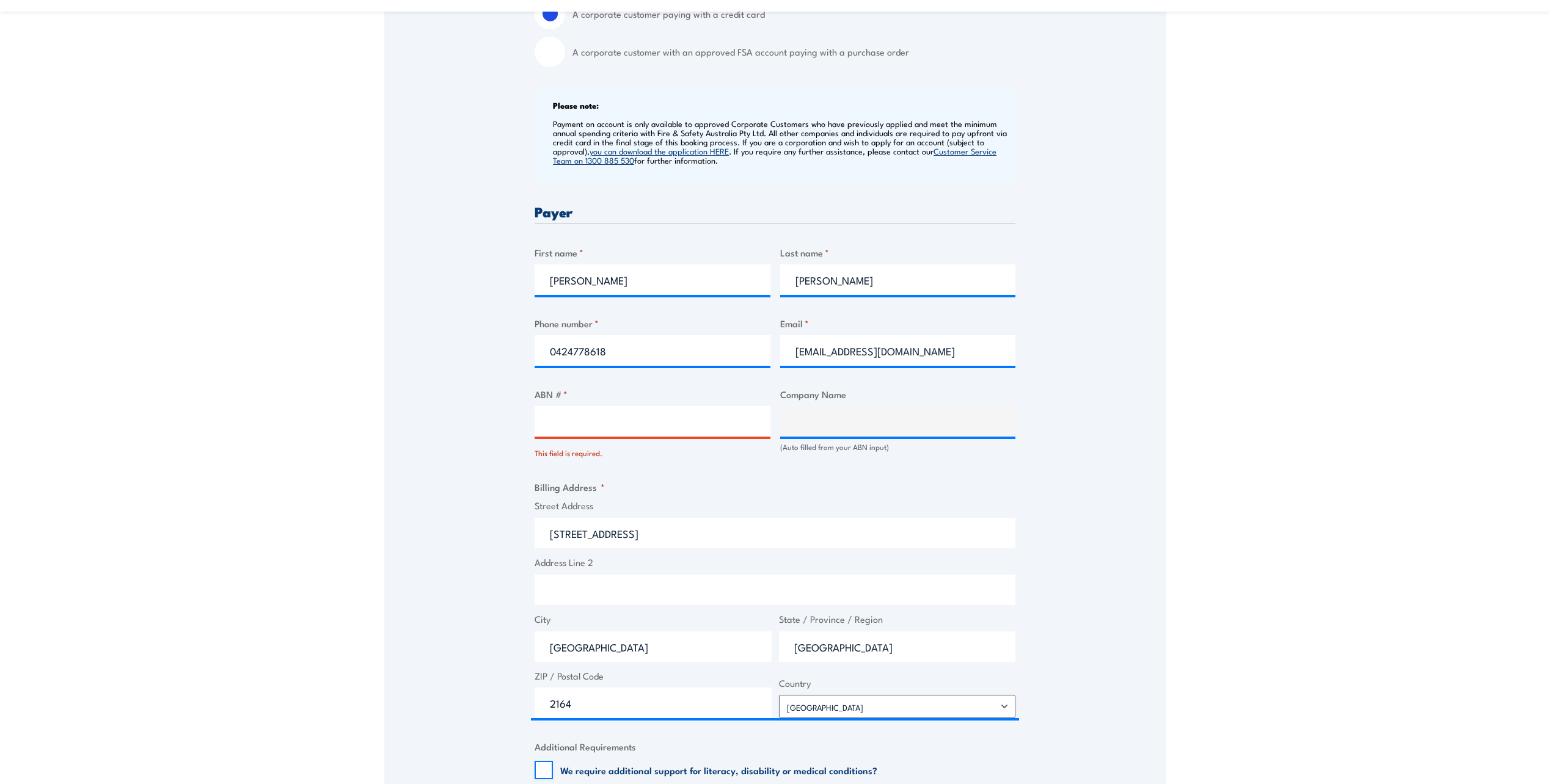
click at [644, 426] on input "ABN # *" at bounding box center [652, 421] width 236 height 30
paste input "95 000 029 729"
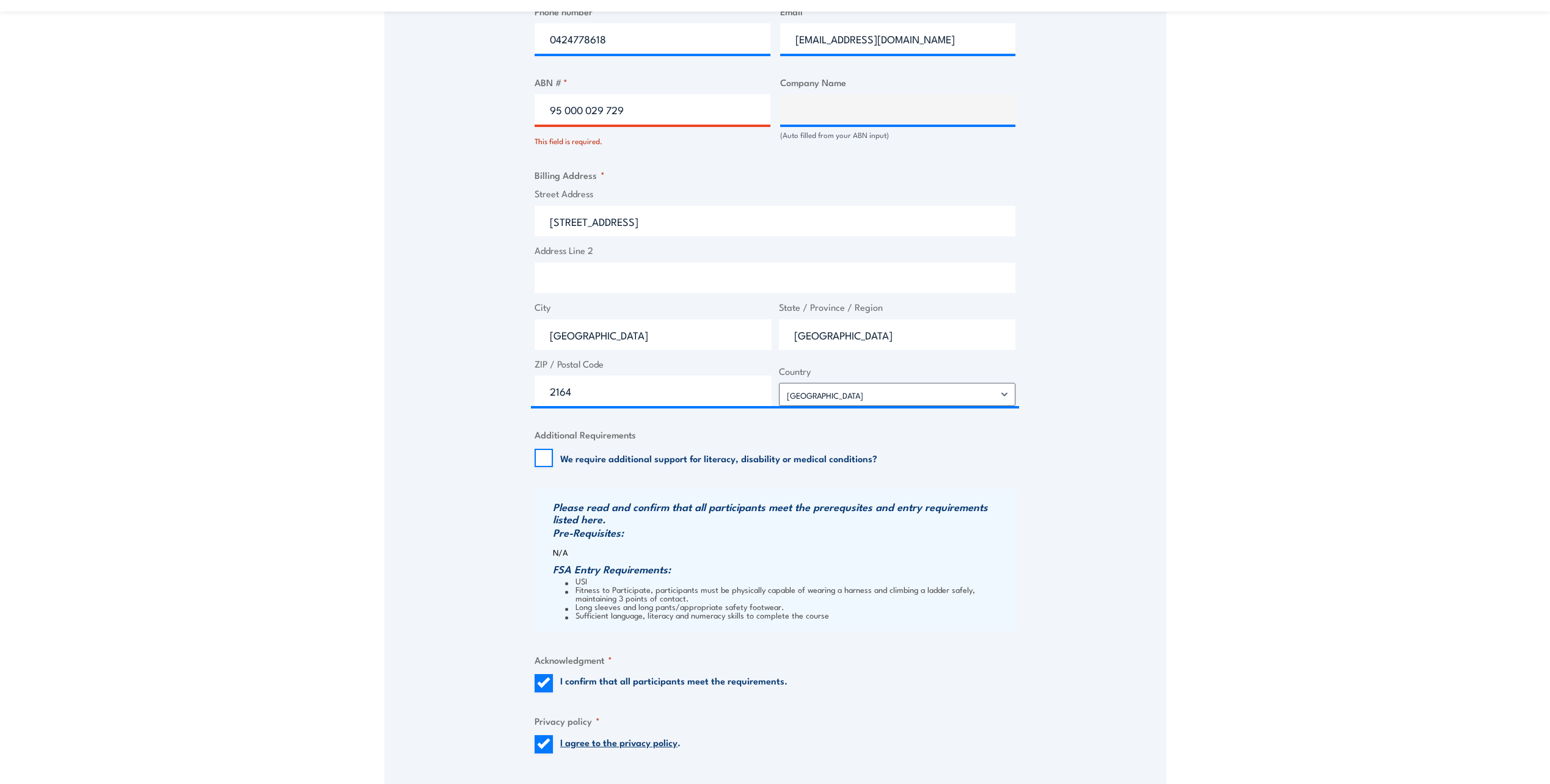
scroll to position [1038, 0]
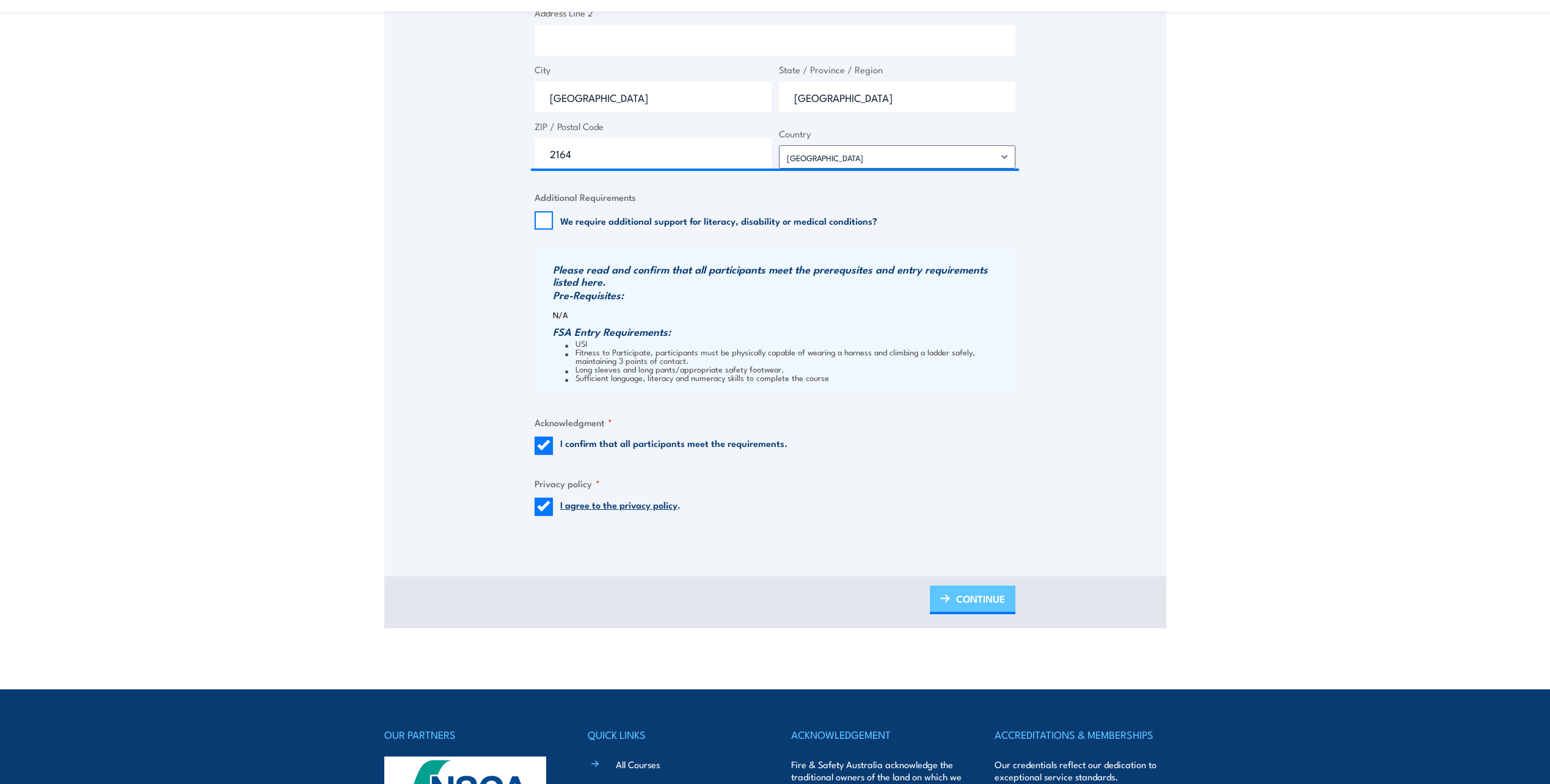
type input "95 000 029 729"
click at [990, 602] on span "CONTINUE" at bounding box center [981, 598] width 49 height 32
type input "BOC LIMITED"
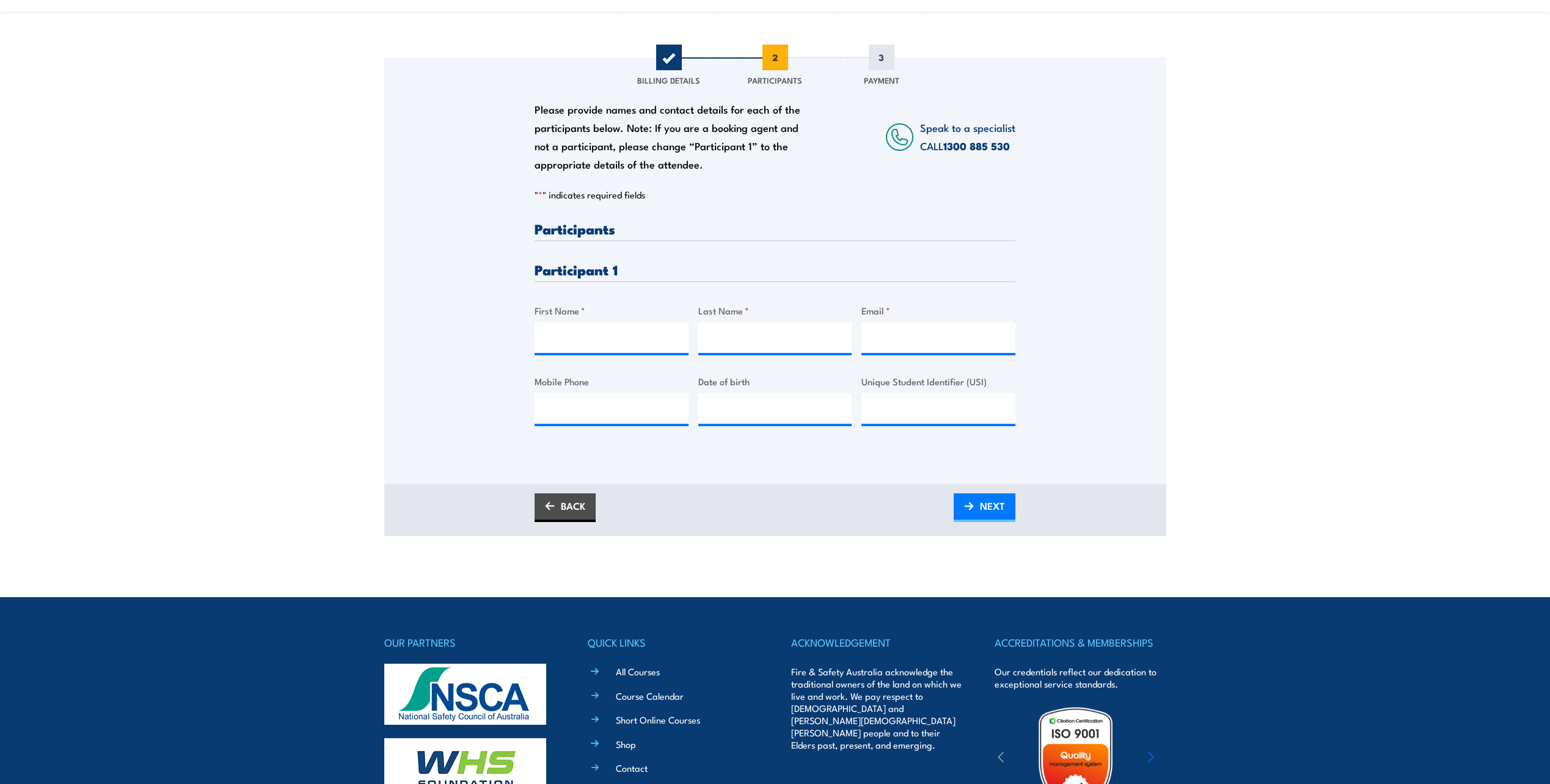
scroll to position [0, 0]
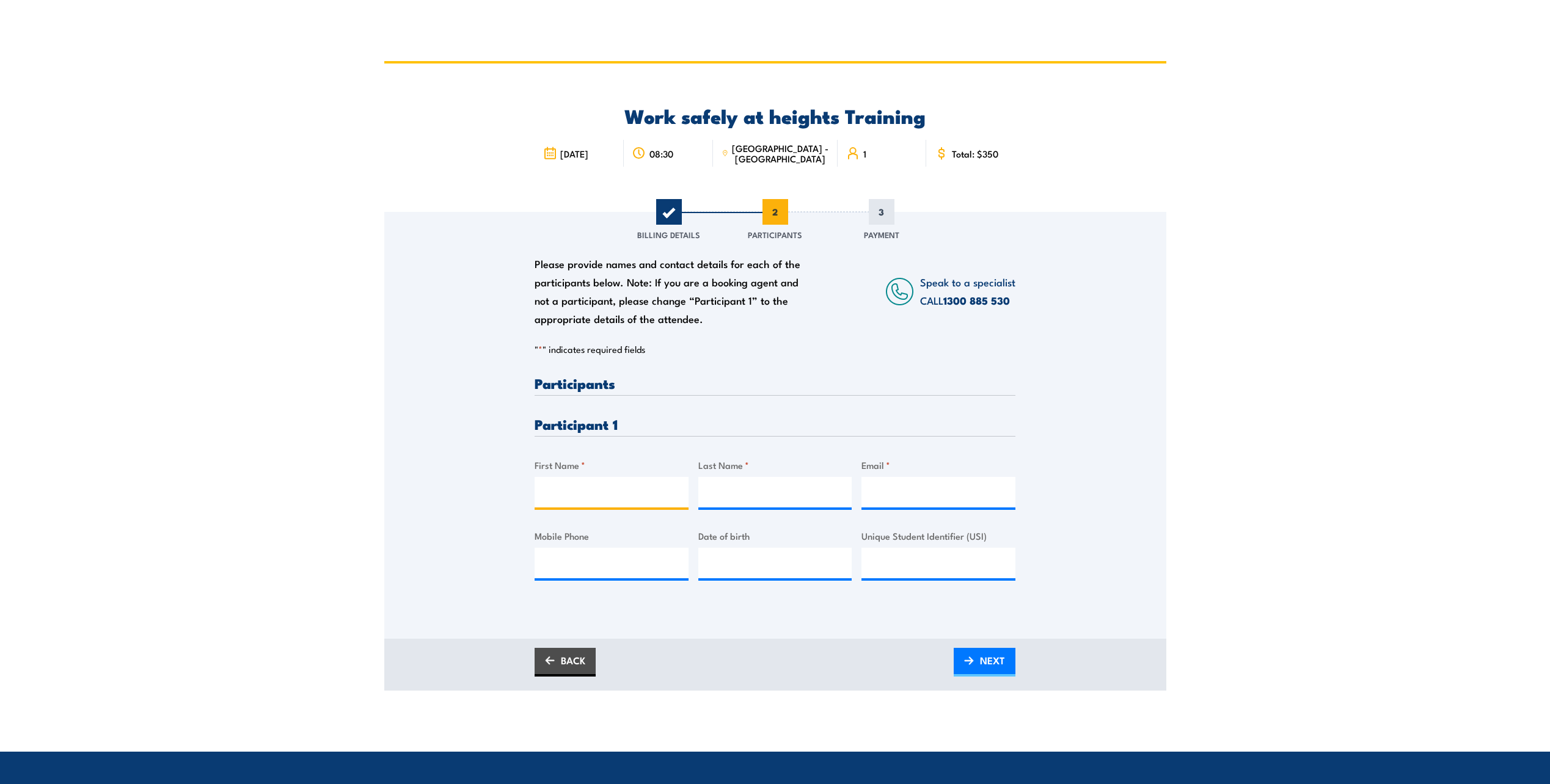
click at [616, 487] on input "First Name *" at bounding box center [611, 492] width 154 height 30
type input "Mario"
click at [803, 483] on input "Last Name *" at bounding box center [775, 492] width 154 height 30
type input "Corbo"
click at [898, 503] on input "Email *" at bounding box center [938, 492] width 154 height 30
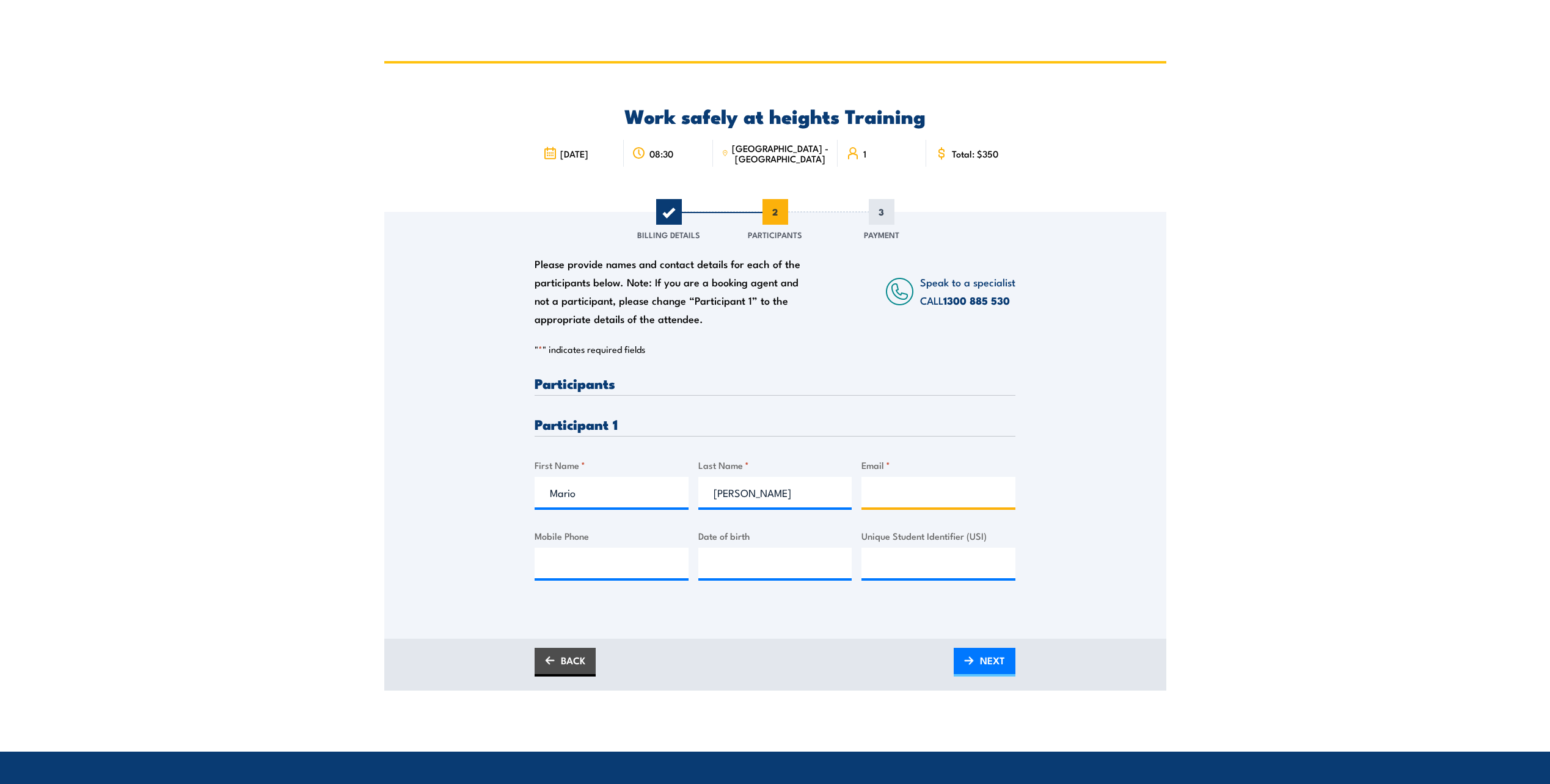
paste input "95 000 029 729"
type input "95 000 029 729"
click at [1104, 442] on div "Please provide names and contact details for each of the participants below. No…" at bounding box center [775, 408] width 782 height 393
click at [597, 560] on input "Mobile Phone" at bounding box center [611, 563] width 154 height 30
click at [425, 536] on div "Please provide names and contact details for each of the participants below. No…" at bounding box center [775, 408] width 782 height 393
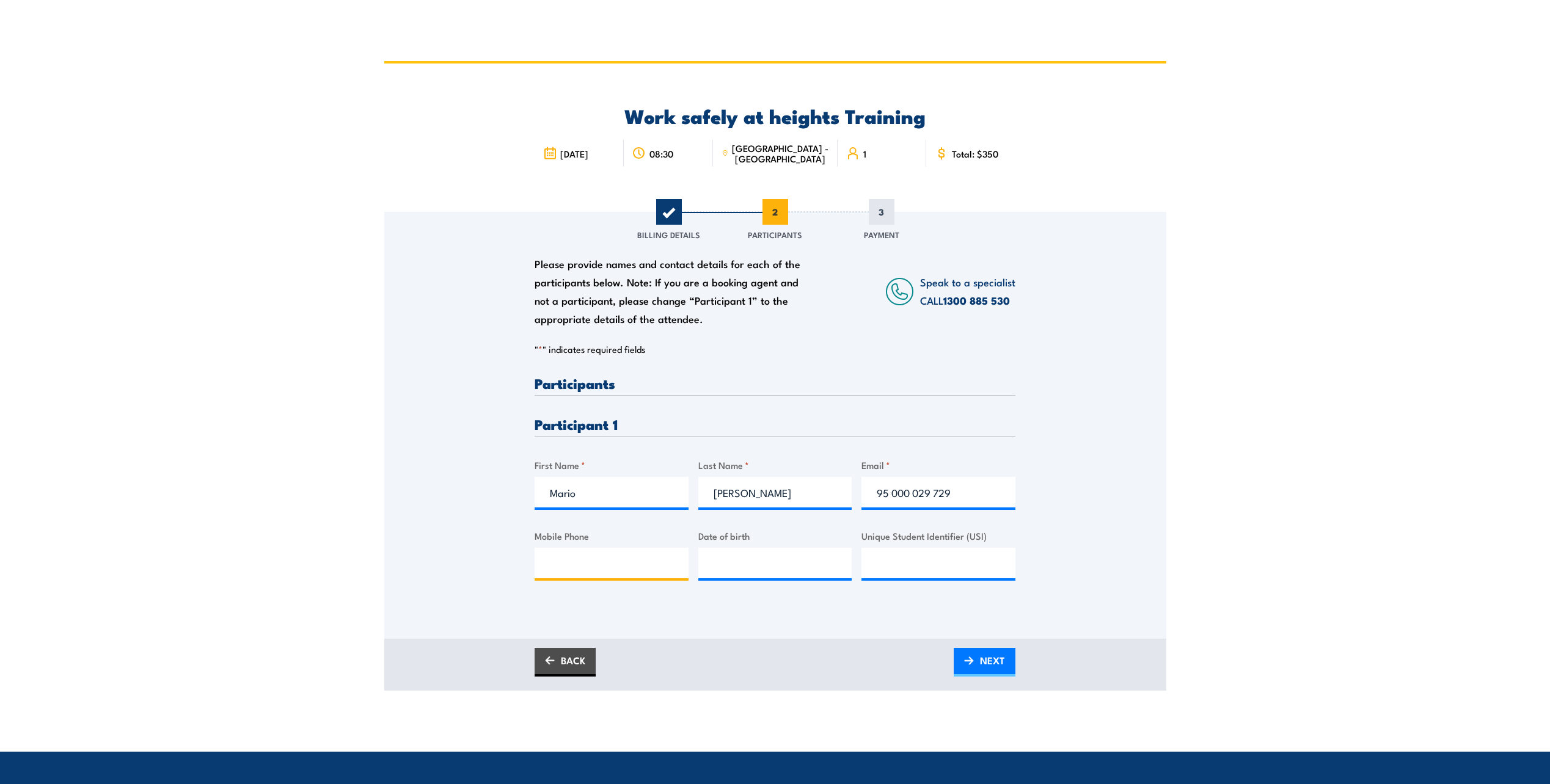
click at [580, 554] on input "Mobile Phone" at bounding box center [611, 563] width 154 height 30
click at [481, 507] on div "Please provide names and contact details for each of the participants below. No…" at bounding box center [775, 408] width 782 height 393
click at [605, 562] on input "Mobile Phone" at bounding box center [611, 563] width 154 height 30
click at [394, 522] on div "Please provide names and contact details for each of the participants below. No…" at bounding box center [775, 408] width 782 height 393
click at [999, 654] on span "NEXT" at bounding box center [992, 660] width 25 height 32
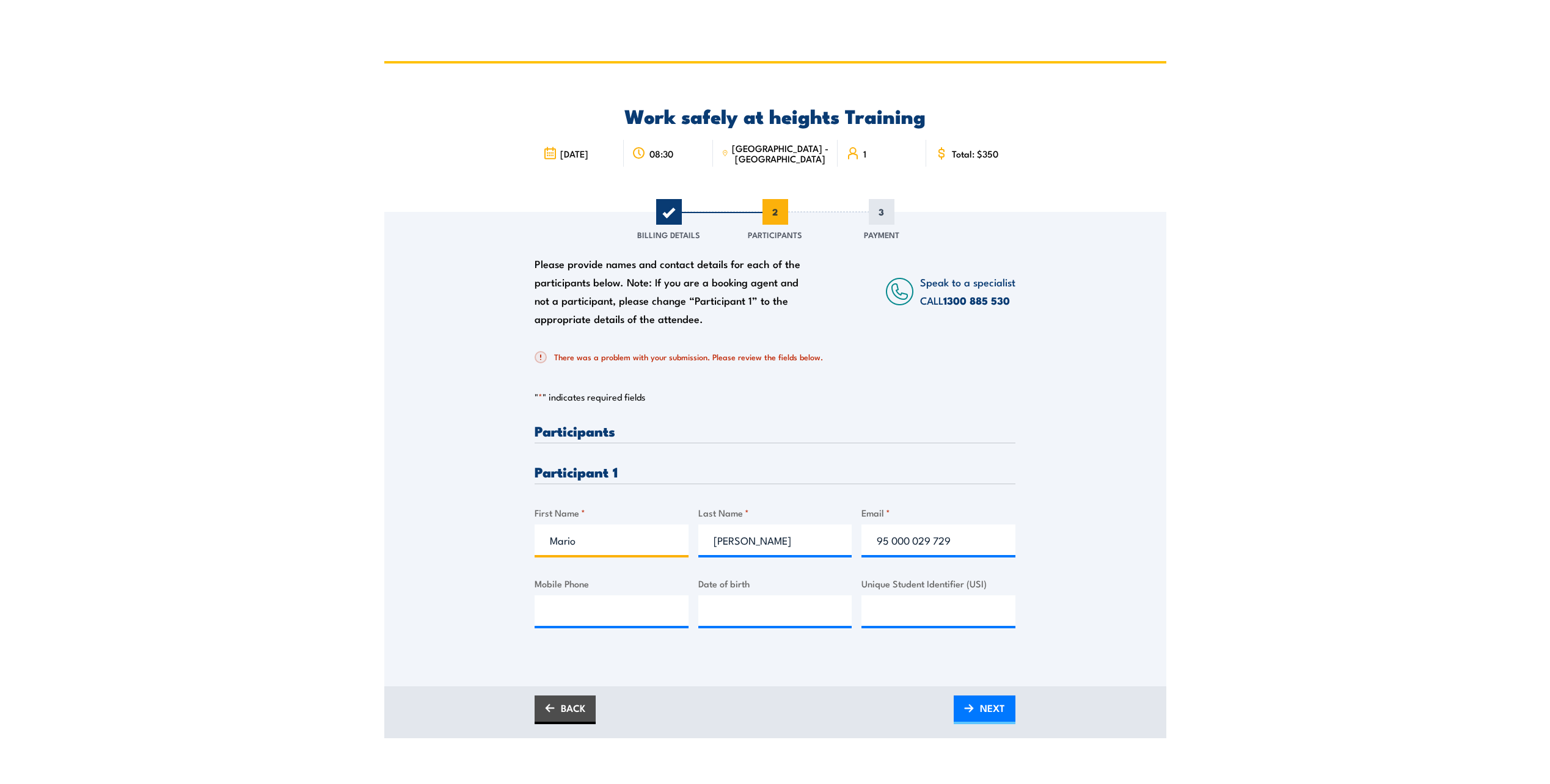
click at [641, 536] on input "Mario" at bounding box center [611, 540] width 154 height 30
click at [772, 541] on input "Corbo" at bounding box center [775, 540] width 154 height 30
click at [892, 541] on input "95 000 029 729" at bounding box center [938, 540] width 154 height 30
click at [913, 539] on input "95000 029 729" at bounding box center [938, 540] width 154 height 30
click at [930, 539] on input "95000029 729" at bounding box center [938, 540] width 154 height 30
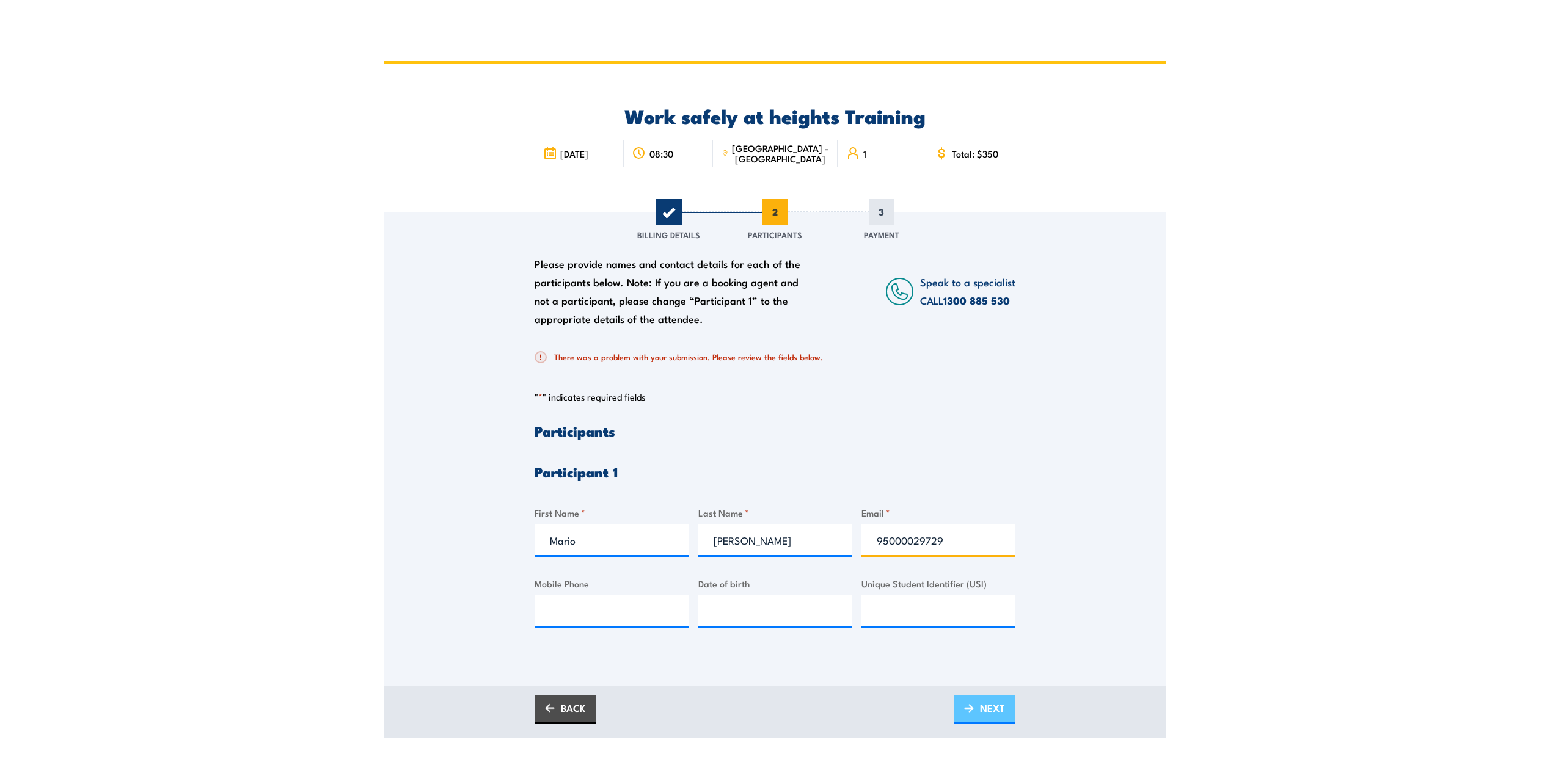
type input "95000029729"
click at [986, 701] on span "NEXT" at bounding box center [992, 708] width 25 height 32
click at [878, 536] on input "95000029729" at bounding box center [938, 540] width 154 height 30
type input "95000029729"
click at [990, 665] on div "Please provide names and contact details for each of the participants below. No…" at bounding box center [775, 449] width 782 height 474
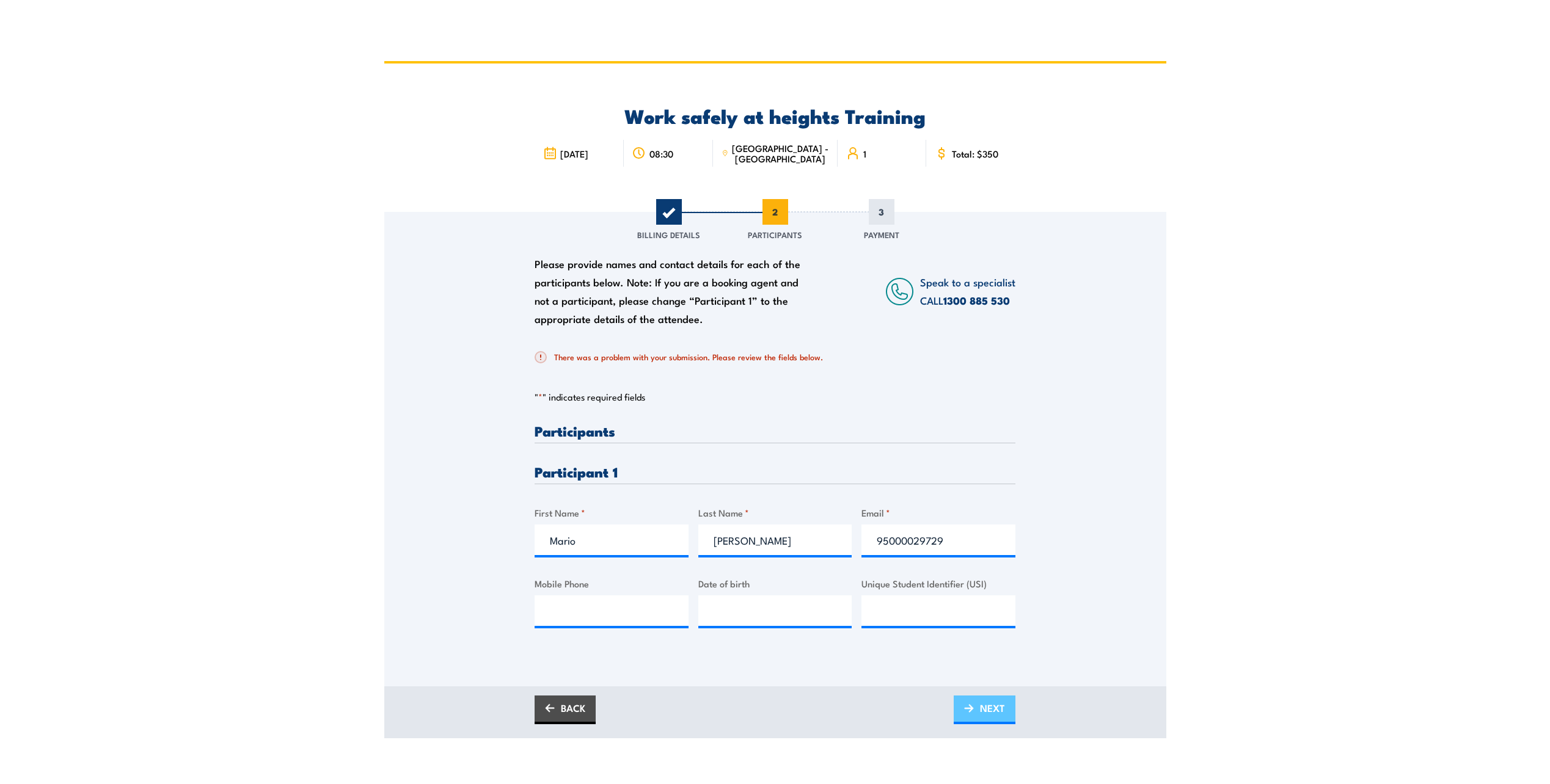
click at [993, 703] on span "NEXT" at bounding box center [992, 708] width 25 height 32
click at [639, 608] on input "Mobile Phone" at bounding box center [611, 610] width 154 height 30
click at [767, 666] on div "Please provide names and contact details for each of the participants below. No…" at bounding box center [775, 449] width 782 height 474
type input "__/__/____"
click at [772, 613] on input "__/__/____" at bounding box center [775, 610] width 154 height 30
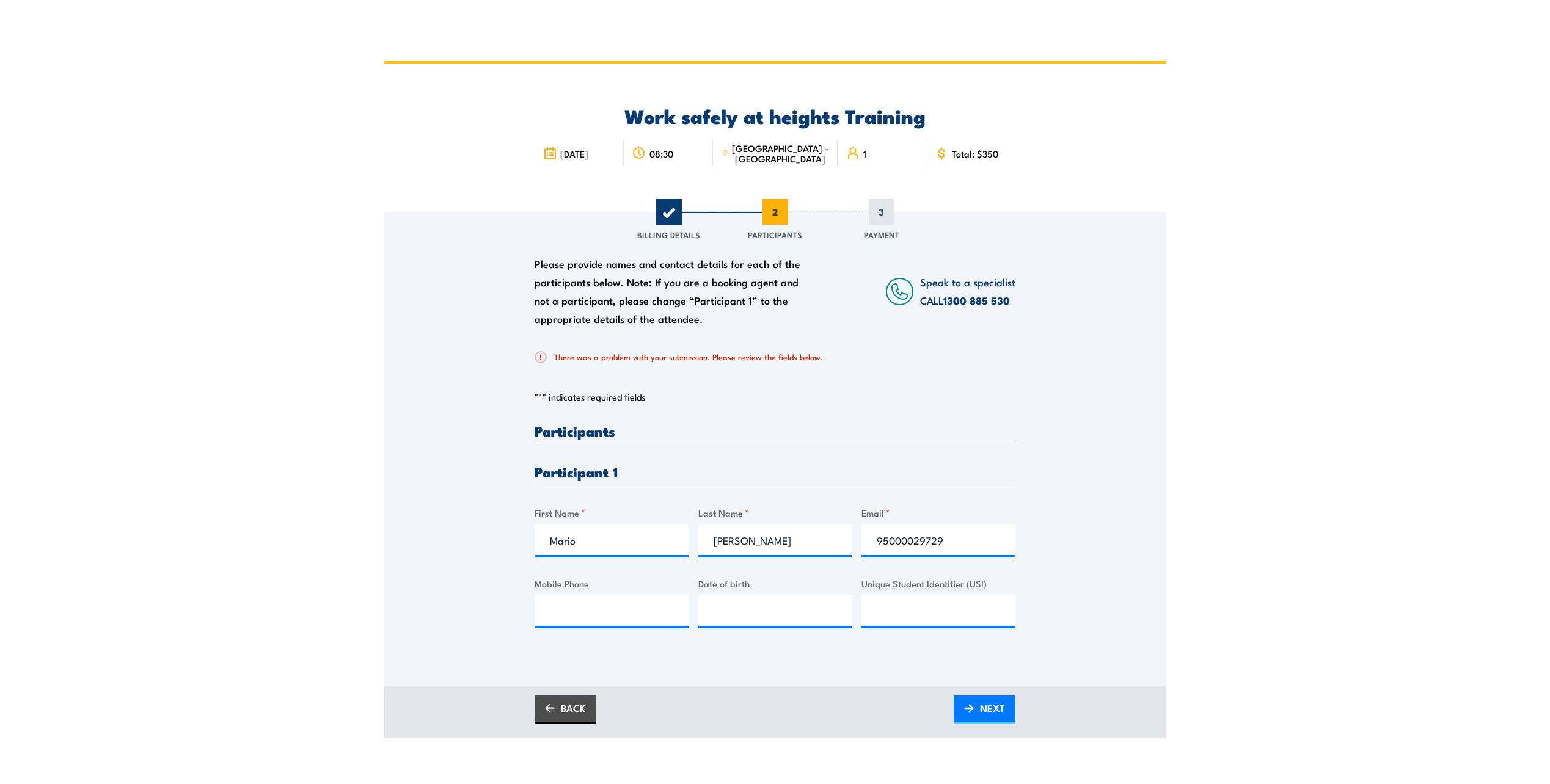
click at [778, 675] on div "Please provide names and contact details for each of the participants below. No…" at bounding box center [775, 449] width 782 height 474
click at [911, 615] on input "Unique Student Identifier (USI)" at bounding box center [938, 610] width 154 height 30
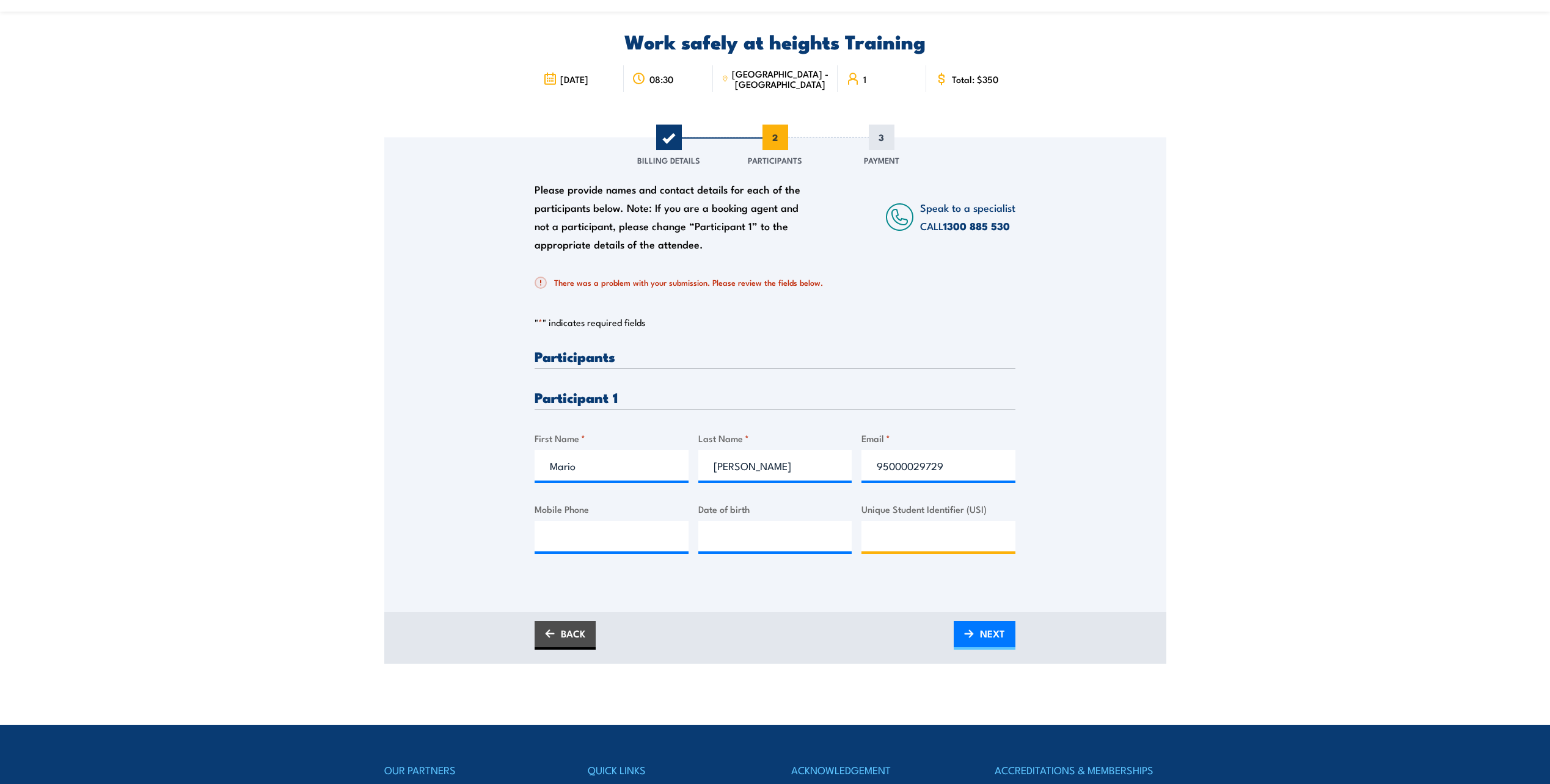
scroll to position [244, 0]
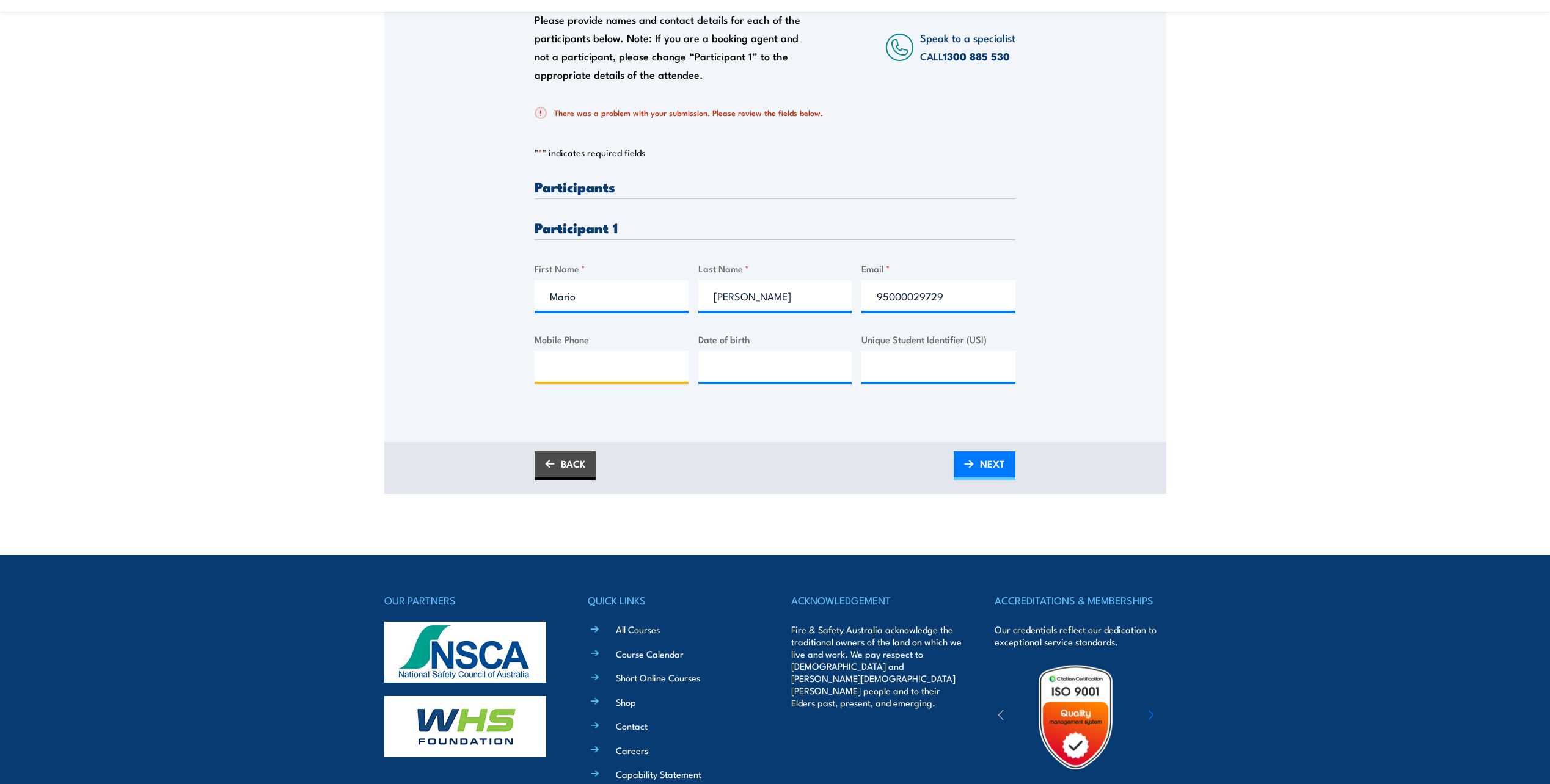
click at [658, 365] on input "Mobile Phone" at bounding box center [611, 366] width 154 height 30
click at [852, 451] on div "BACK NEXT" at bounding box center [775, 466] width 481 height 29
click at [670, 369] on input "Mobile Phone" at bounding box center [611, 366] width 154 height 30
click at [1057, 314] on div "Please provide names and contact details for each of the participants below. No…" at bounding box center [775, 188] width 782 height 441
drag, startPoint x: 969, startPoint y: 297, endPoint x: 877, endPoint y: 305, distance: 92.3
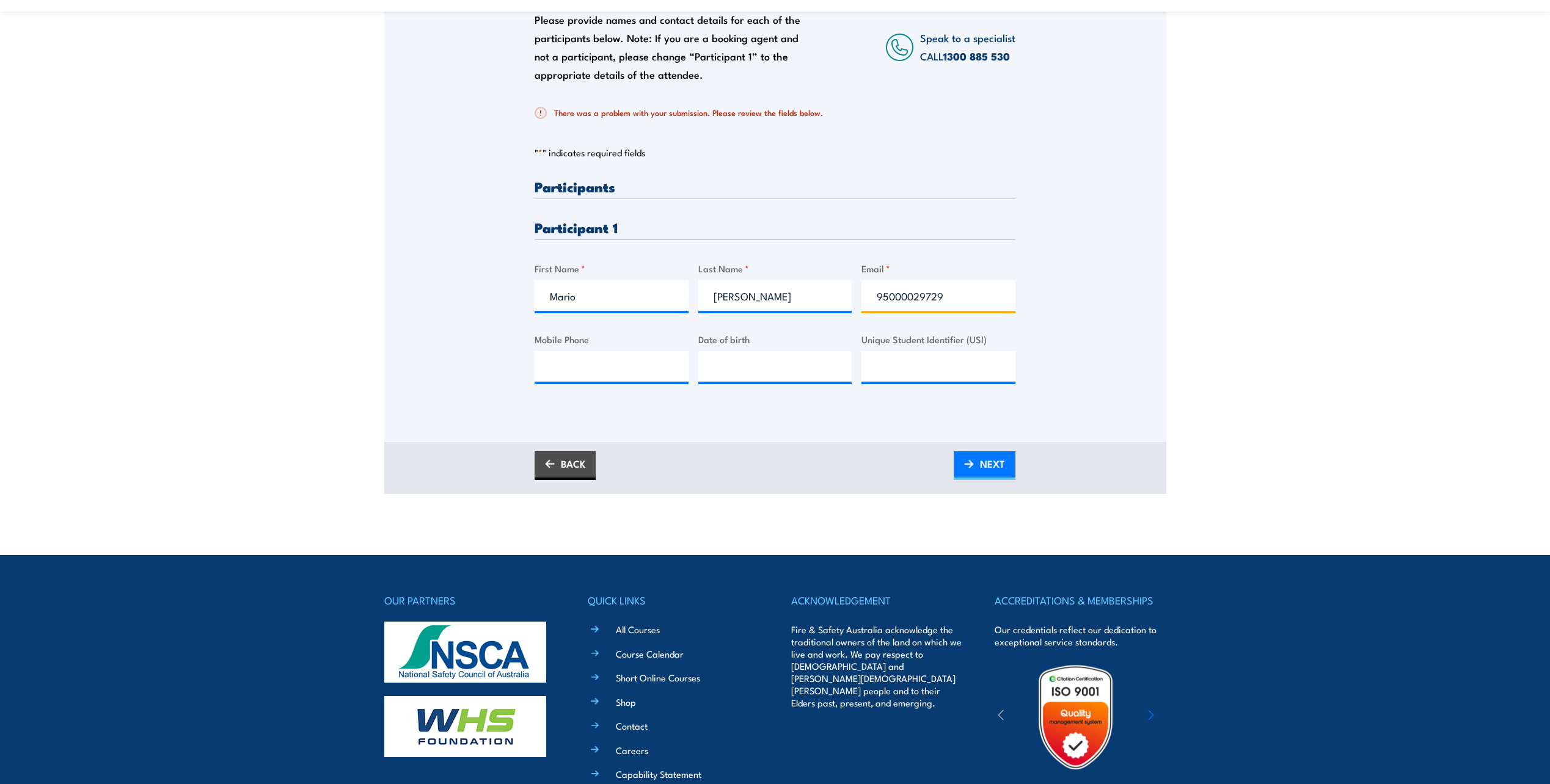
click at [844, 297] on div "Please provide names and contact details for each of the participants below. No…" at bounding box center [775, 291] width 481 height 224
click at [589, 377] on input "Mobile Phone" at bounding box center [611, 366] width 154 height 30
type input "0414395259"
click at [906, 287] on input "Email *" at bounding box center [938, 295] width 154 height 30
paste input "mario.corbo@boc.com"
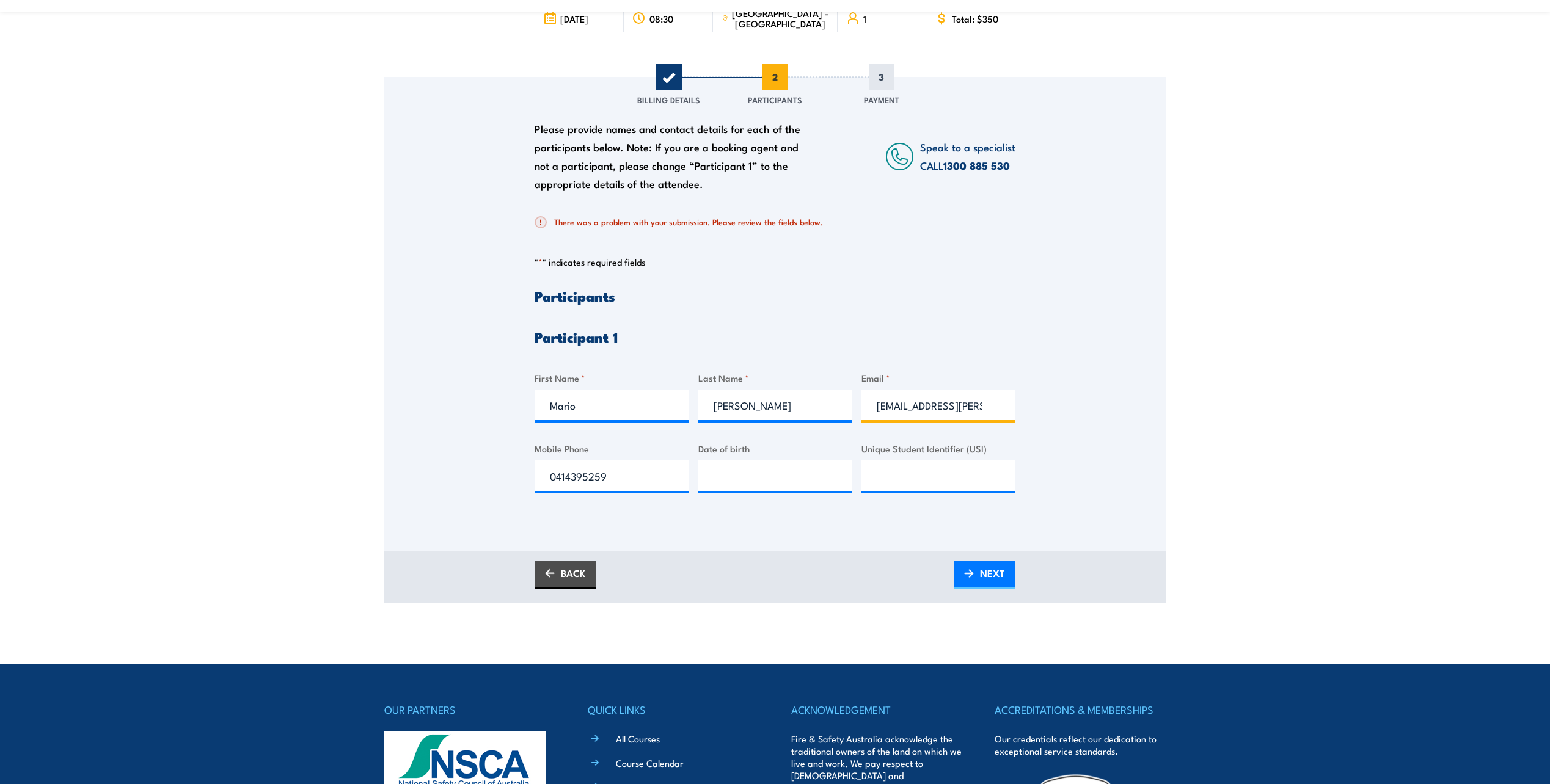
scroll to position [305, 0]
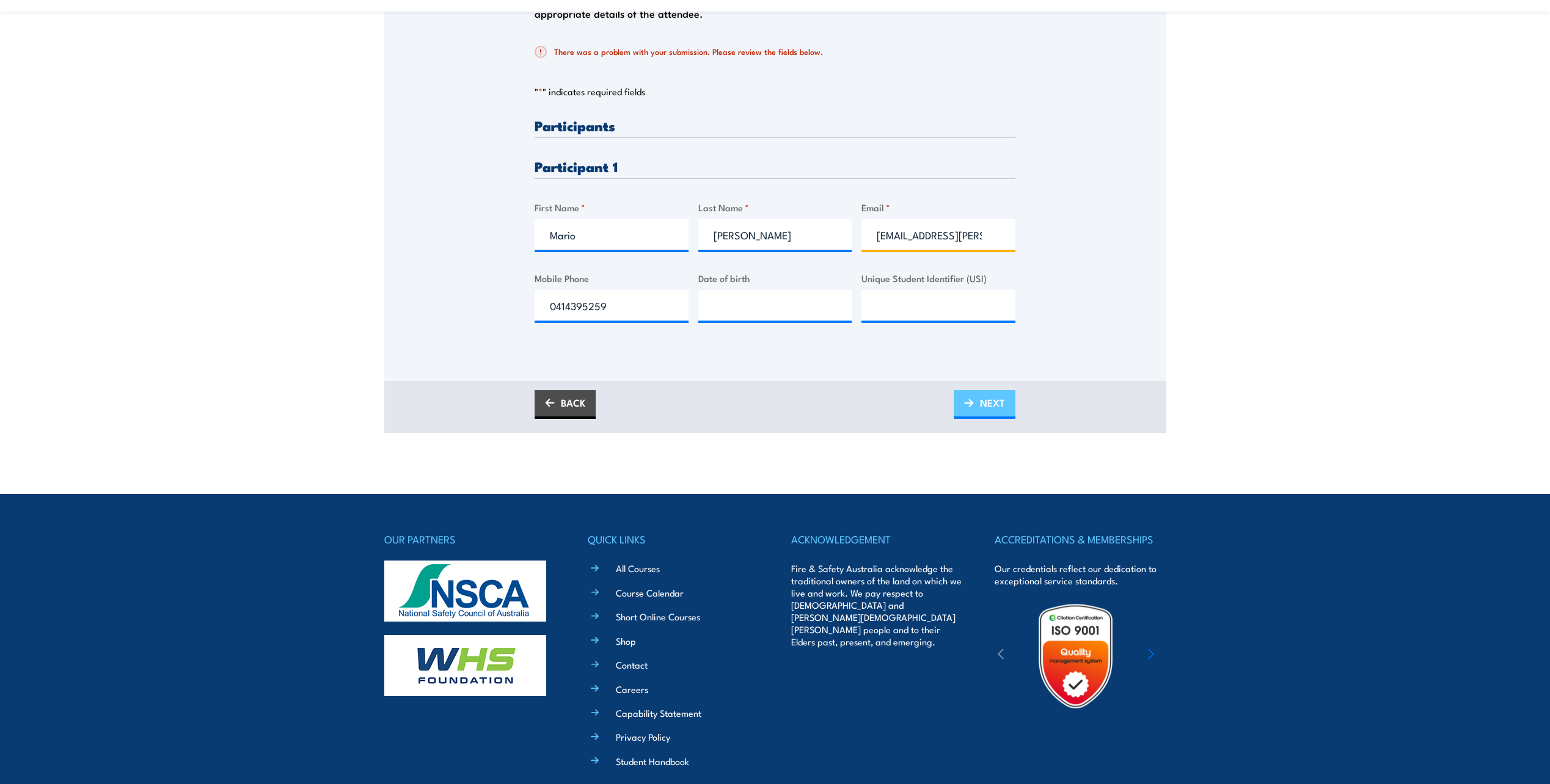
type input "mario.corbo@boc.com"
click at [994, 406] on span "NEXT" at bounding box center [992, 402] width 25 height 32
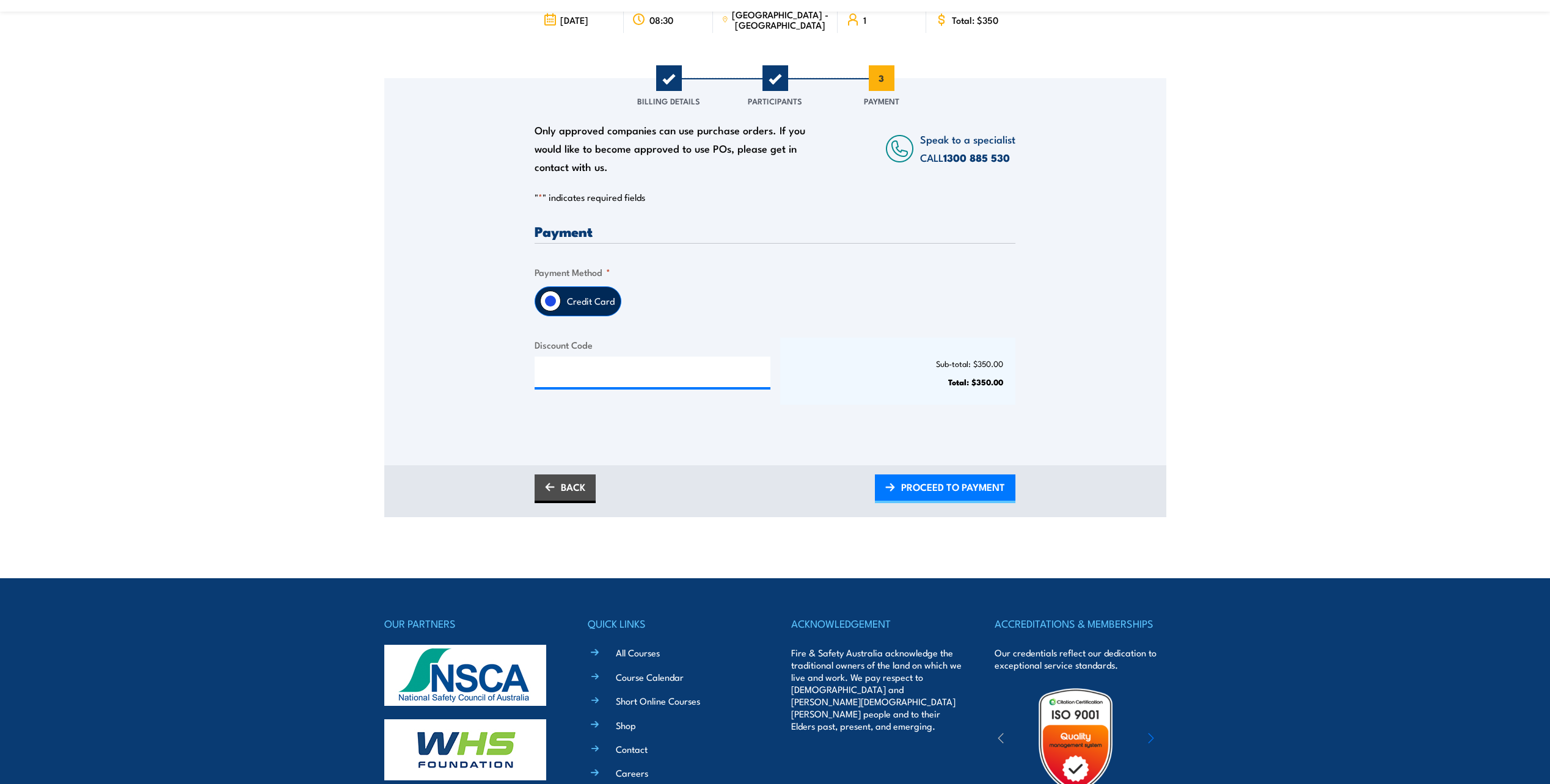
scroll to position [0, 0]
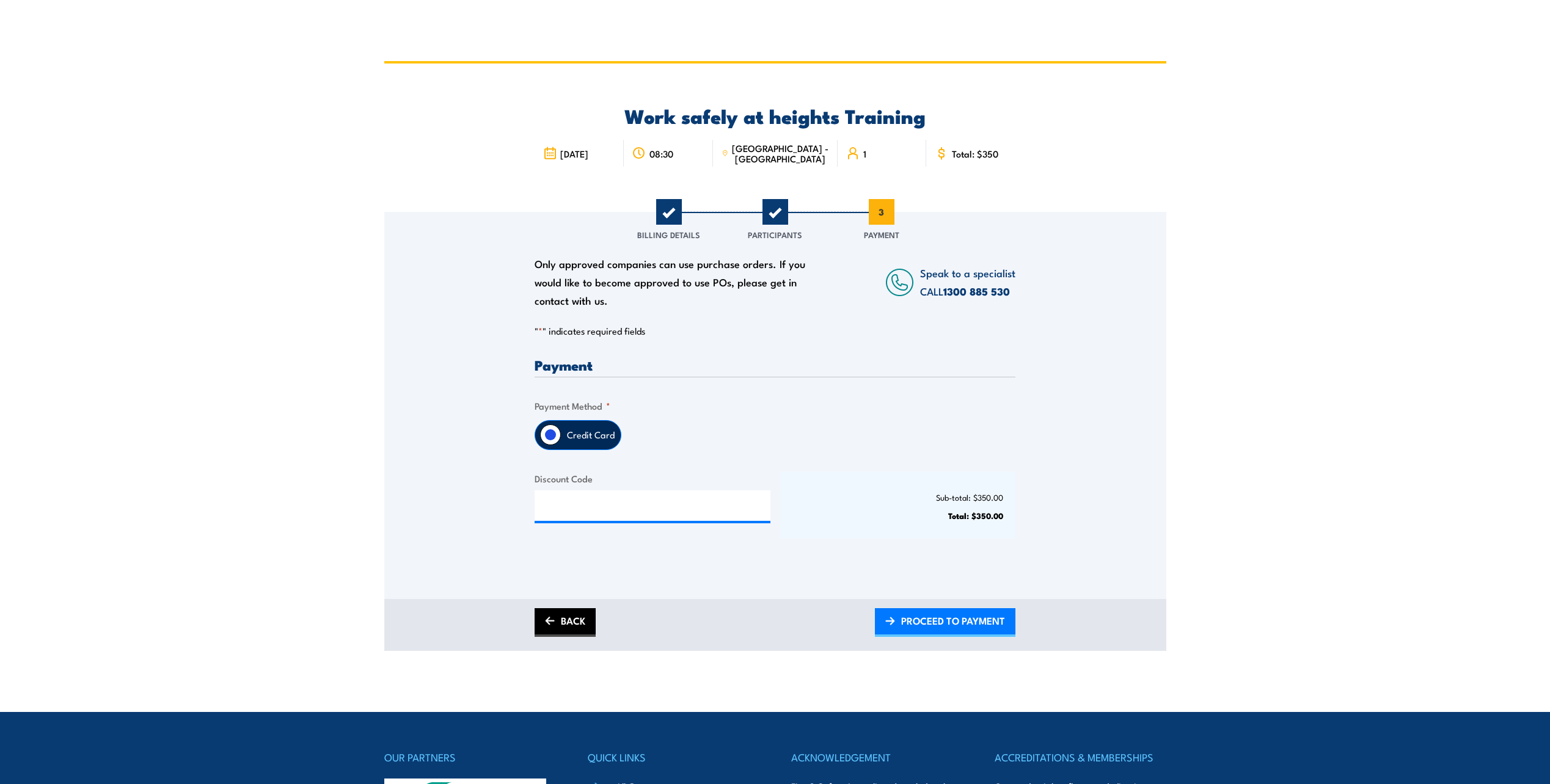
click at [562, 621] on link "BACK" at bounding box center [564, 623] width 61 height 29
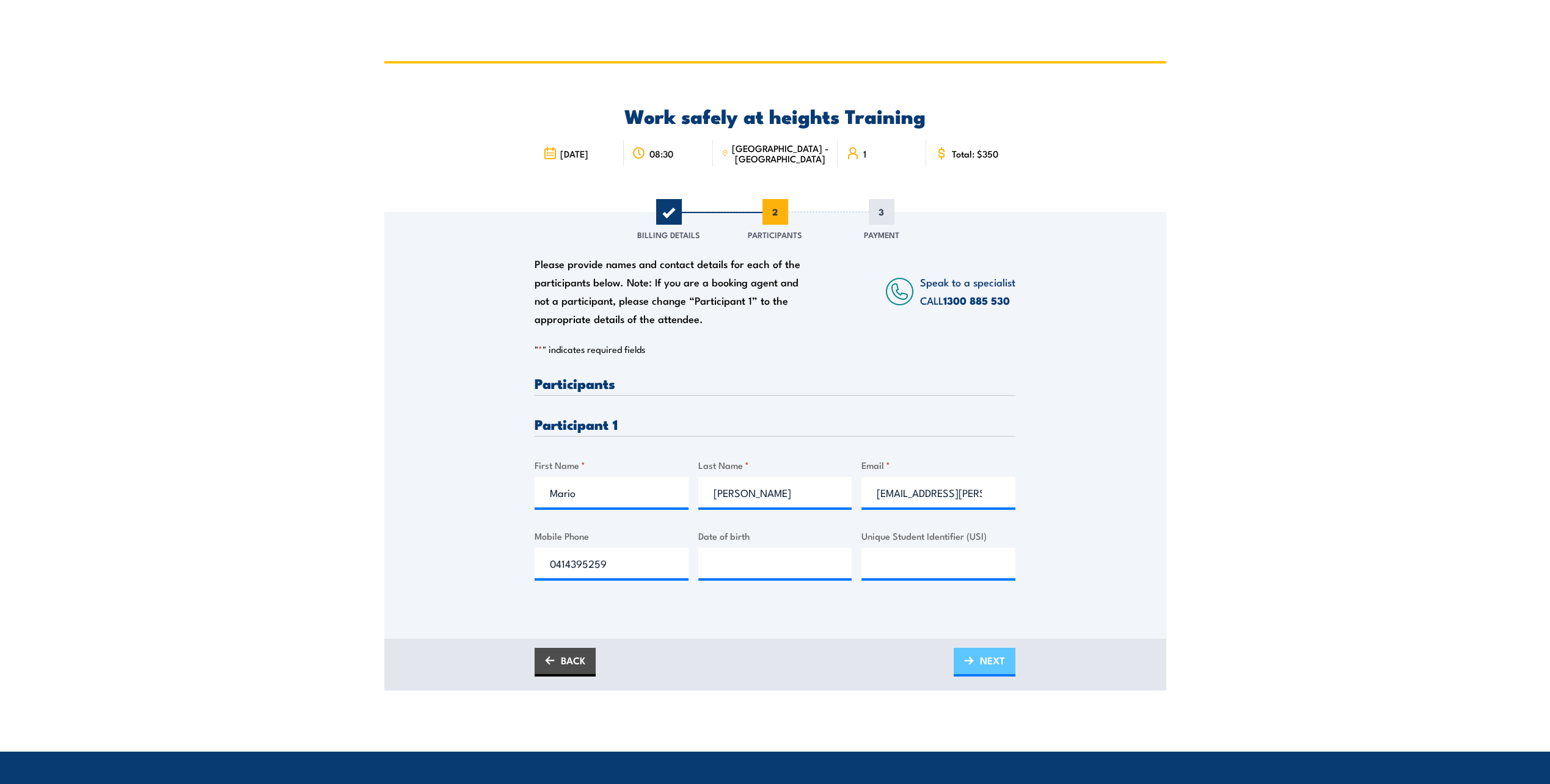
click at [996, 664] on span "NEXT" at bounding box center [992, 660] width 25 height 32
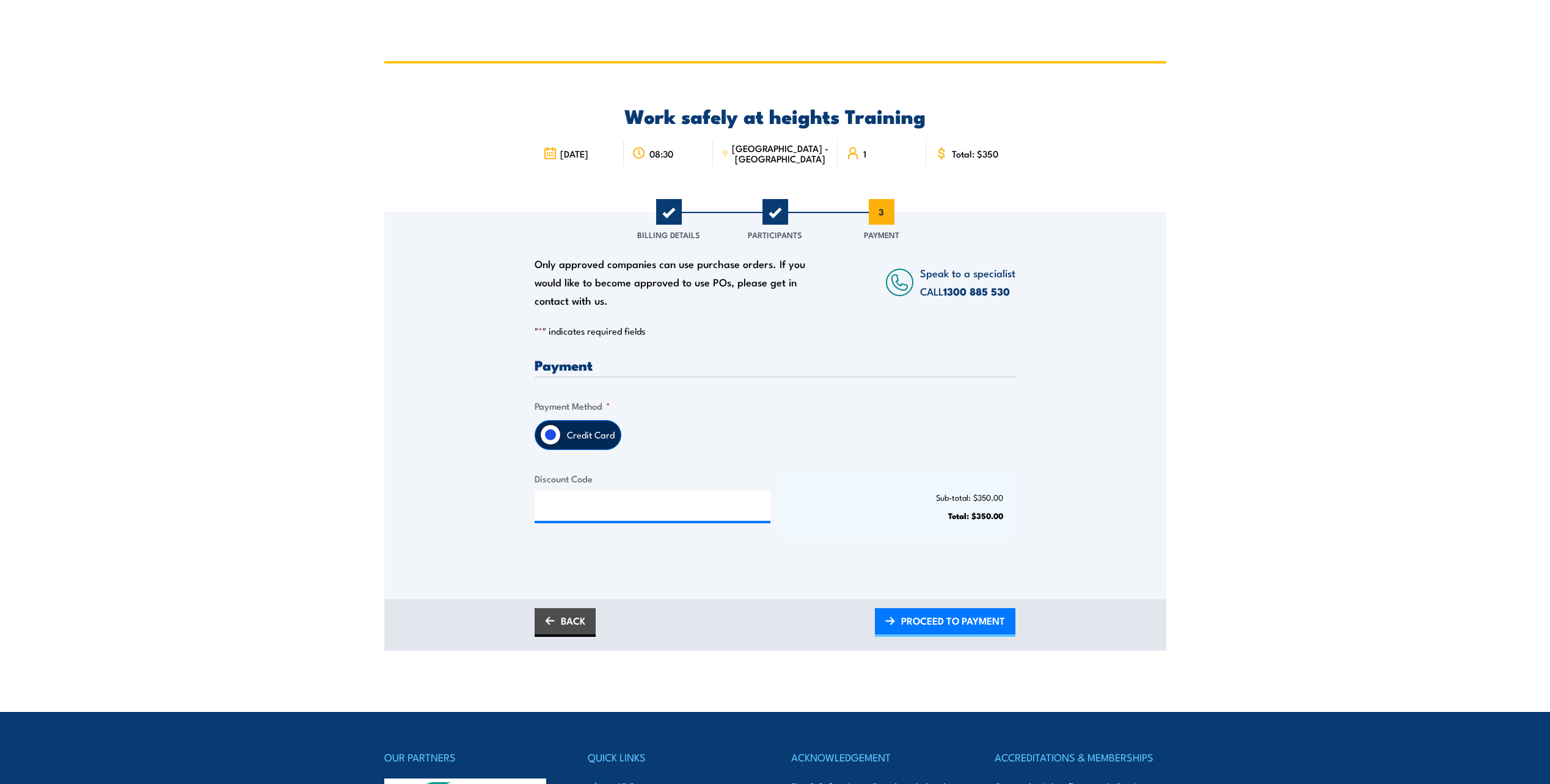
click at [542, 419] on fieldset "Payment Method * Credit Card" at bounding box center [775, 424] width 481 height 51
click at [933, 623] on span "PROCEED TO PAYMENT" at bounding box center [952, 621] width 104 height 32
